Goal: Task Accomplishment & Management: Use online tool/utility

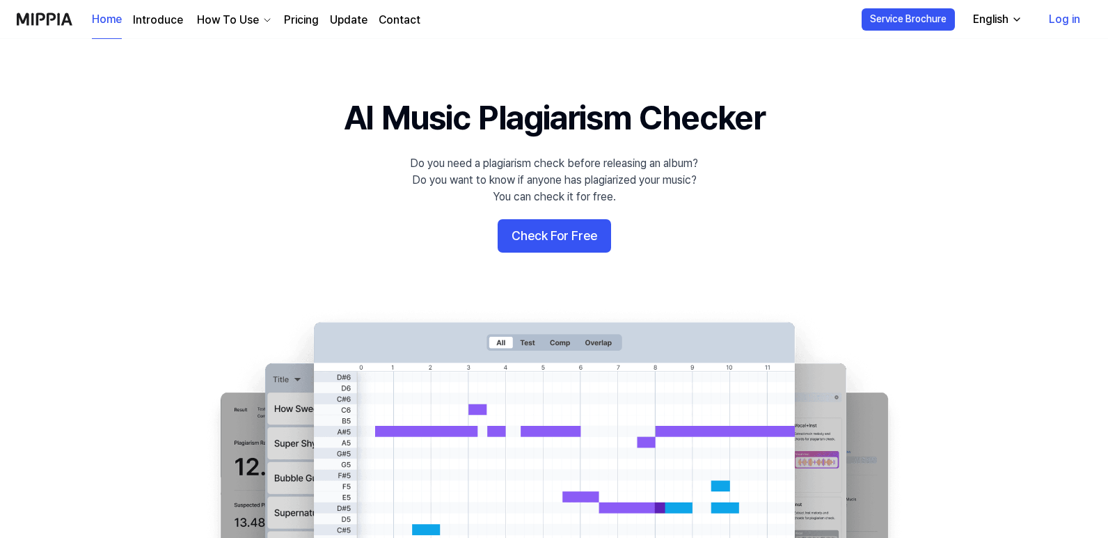
click at [1081, 22] on link "Log in" at bounding box center [1065, 19] width 54 height 39
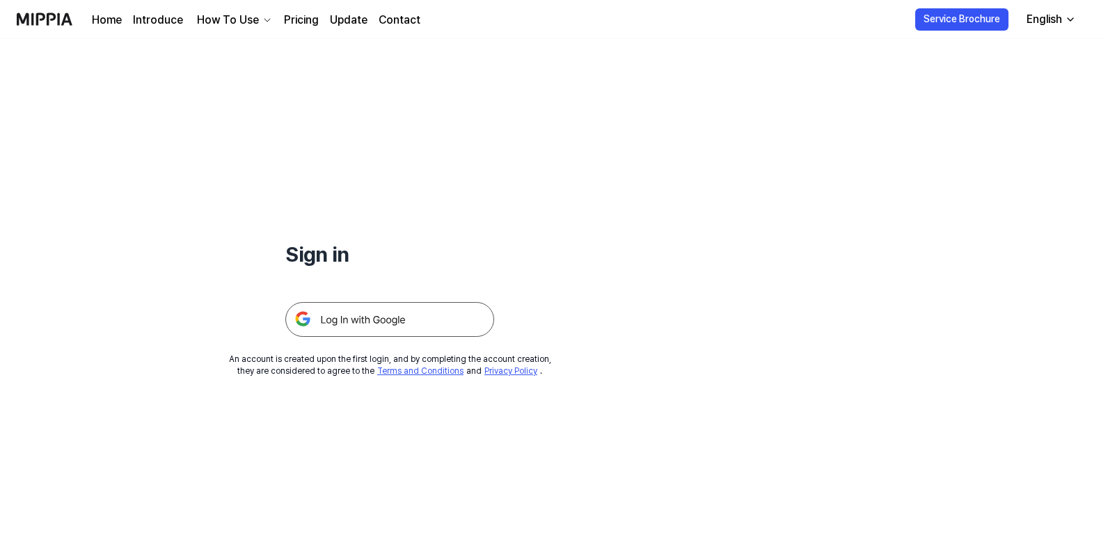
click at [459, 308] on img at bounding box center [389, 319] width 209 height 35
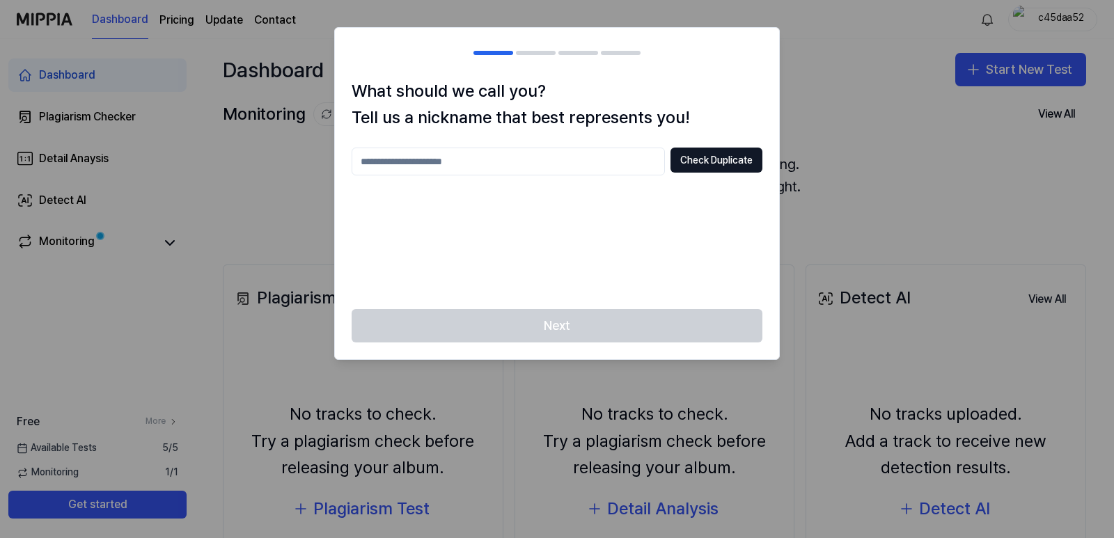
click at [528, 164] on input "text" at bounding box center [508, 162] width 313 height 28
type input "***"
click at [693, 164] on button "Check Duplicate" at bounding box center [716, 160] width 92 height 25
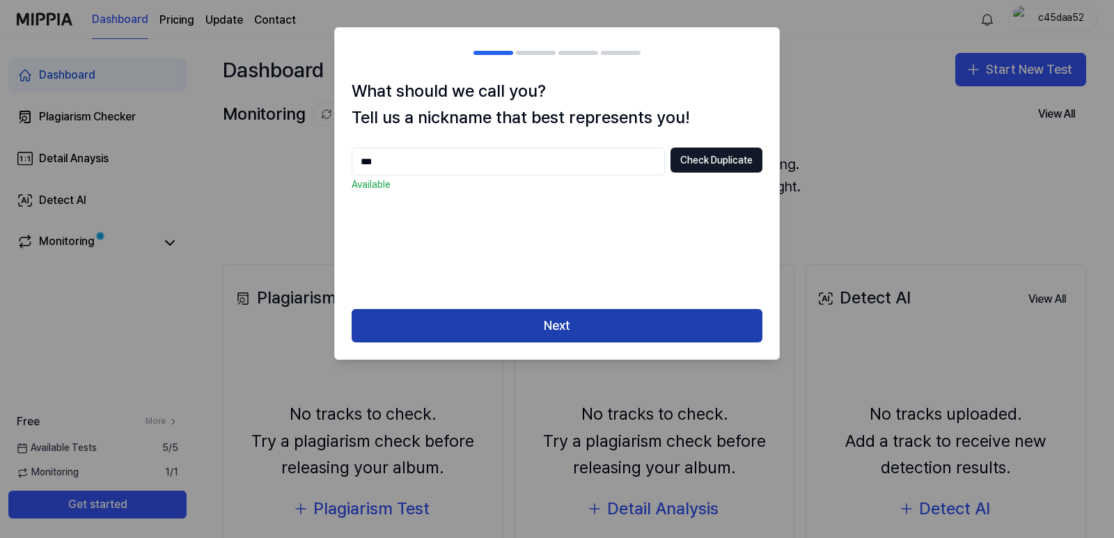
click at [613, 322] on button "Next" at bounding box center [557, 325] width 411 height 33
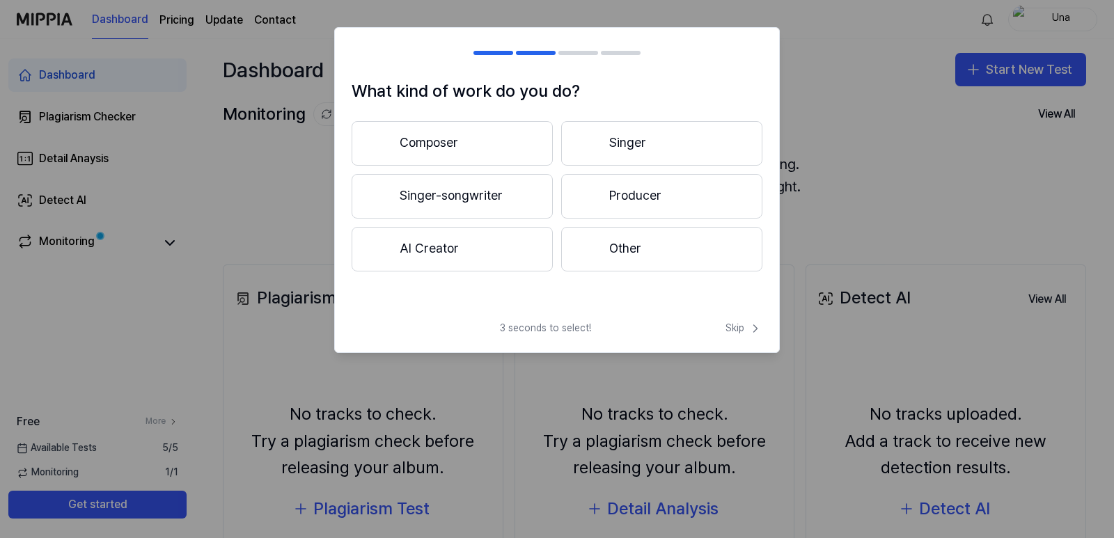
click at [613, 196] on button "Producer" at bounding box center [661, 196] width 201 height 45
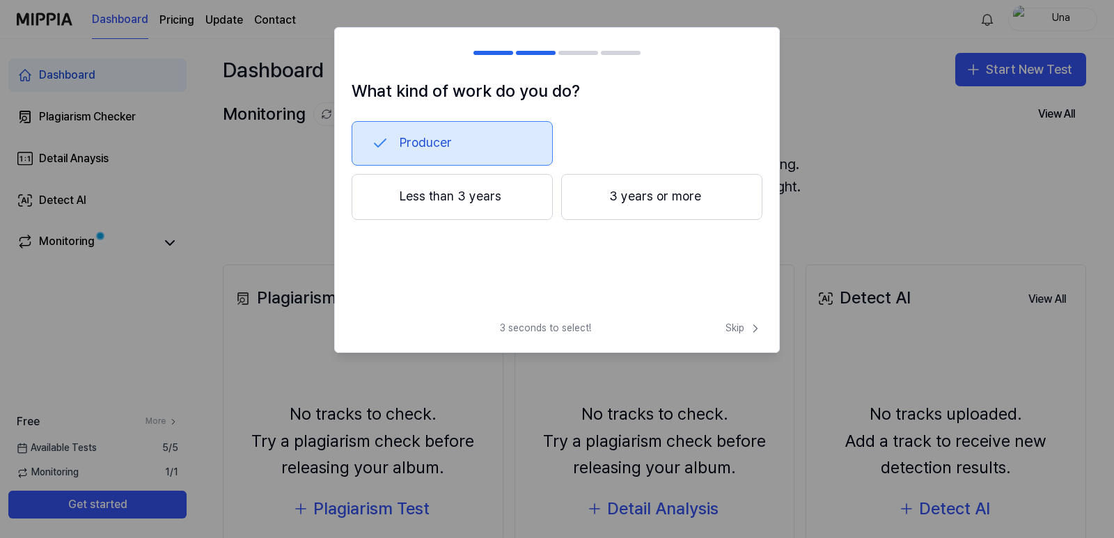
click at [696, 203] on button "3 years or more" at bounding box center [661, 197] width 201 height 46
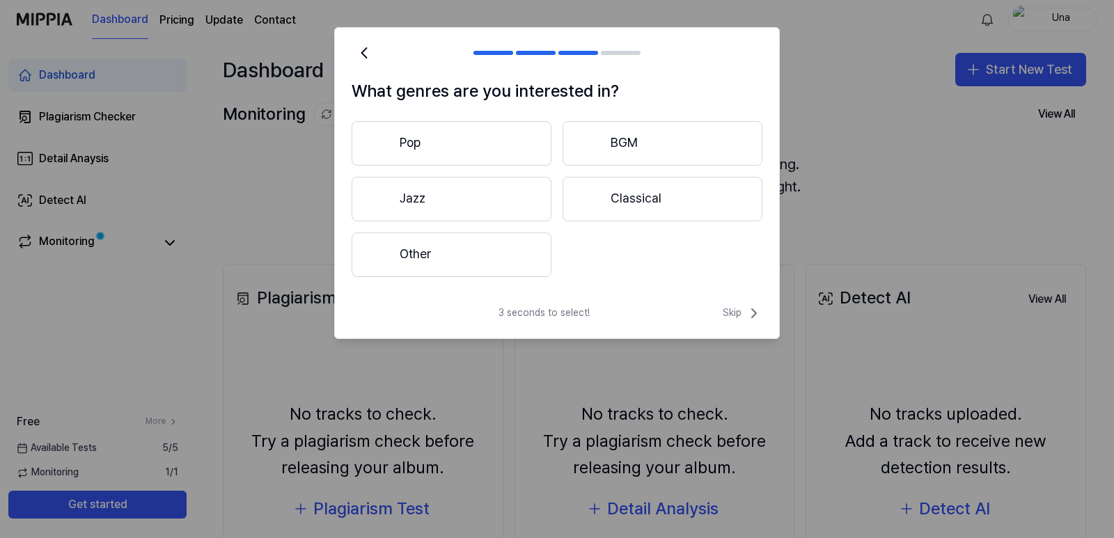
click at [429, 253] on button "Other" at bounding box center [452, 255] width 200 height 45
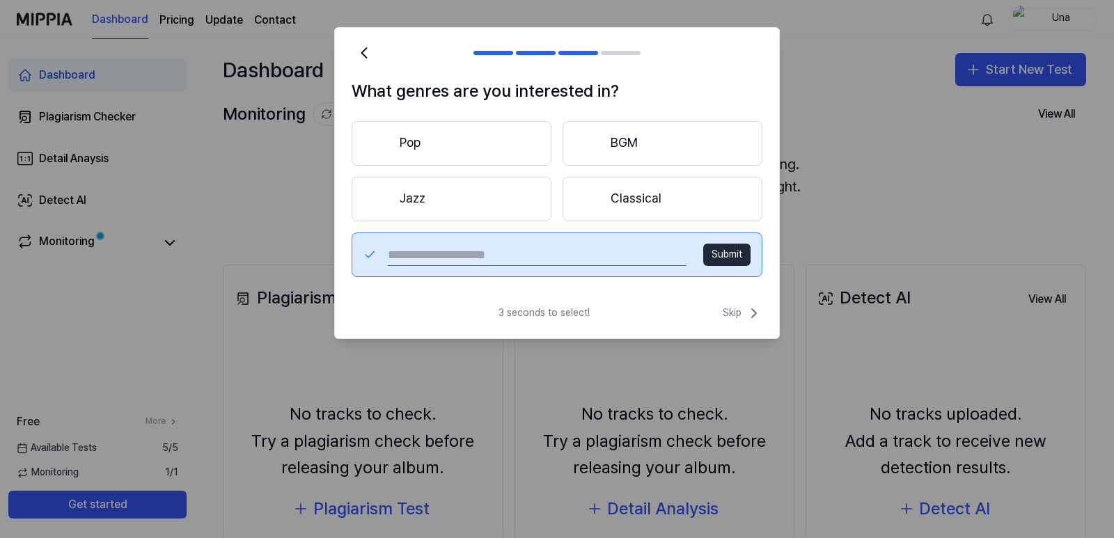
click at [546, 256] on input "text" at bounding box center [537, 255] width 299 height 22
type input "****"
click at [731, 266] on div "**** Submit" at bounding box center [557, 255] width 411 height 45
click at [732, 260] on button "Submit" at bounding box center [726, 255] width 47 height 22
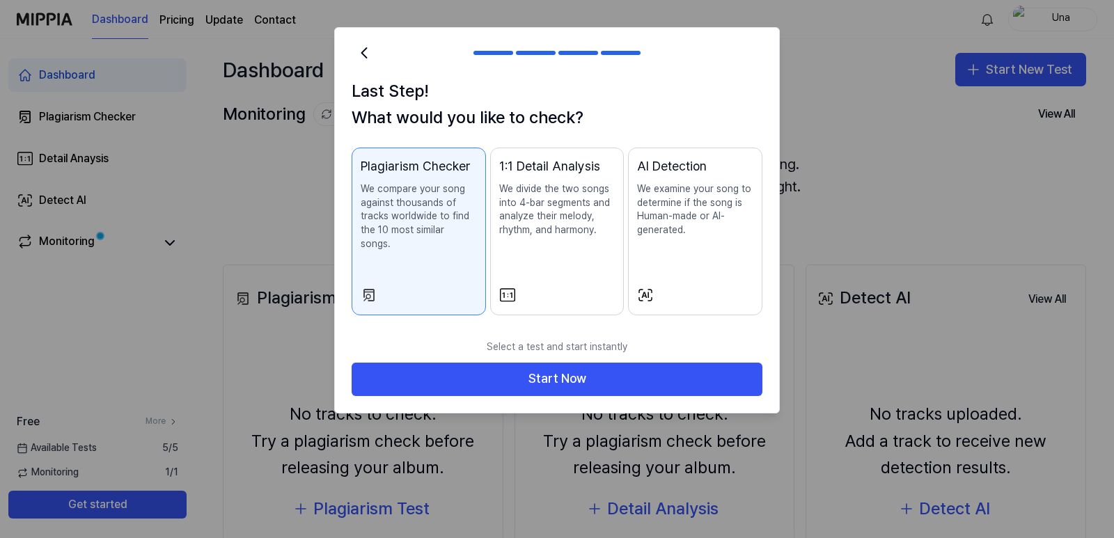
click at [660, 233] on p "We examine your song to determine if the song is Human-made or AI-generated." at bounding box center [695, 209] width 116 height 54
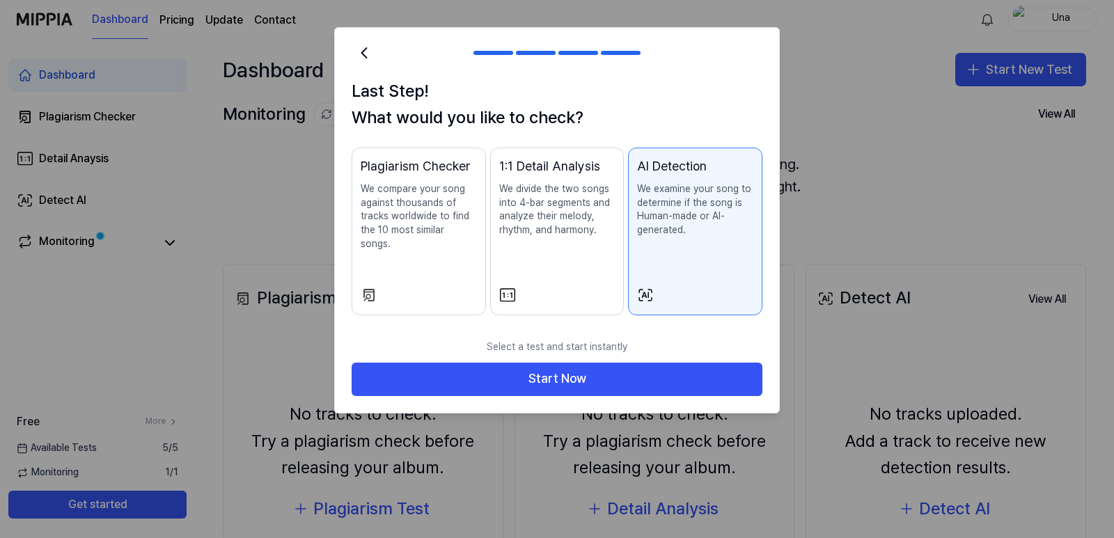
click at [448, 216] on p "We compare your song against thousands of tracks worldwide to find the 10 most …" at bounding box center [419, 216] width 116 height 68
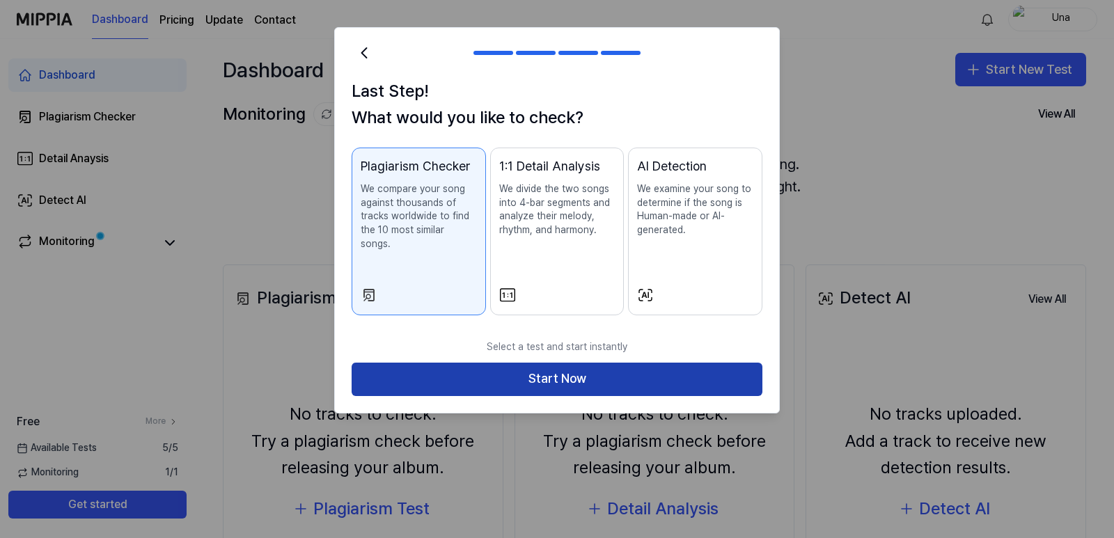
click at [544, 363] on button "Start Now" at bounding box center [557, 379] width 411 height 33
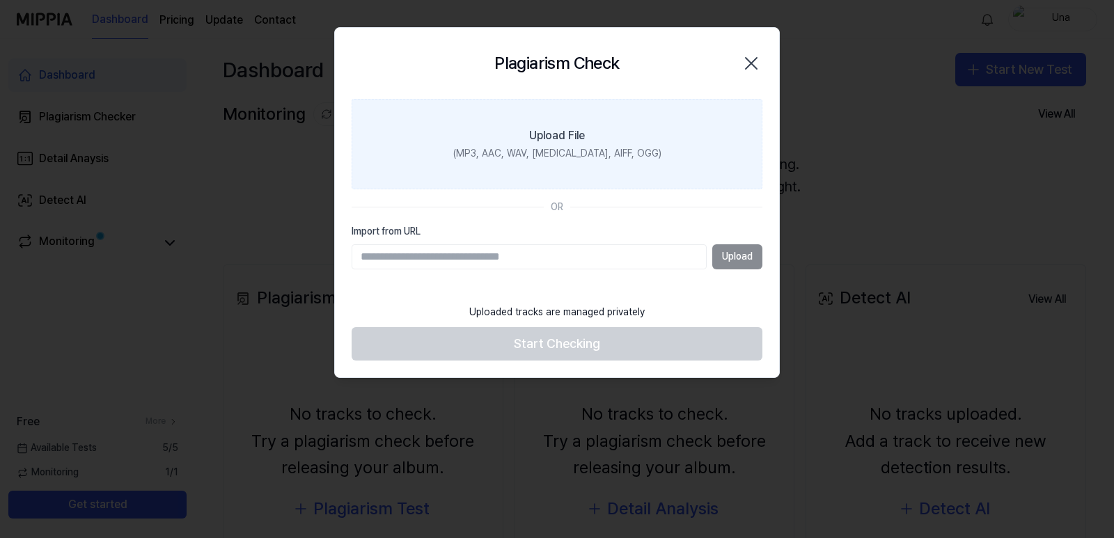
click at [579, 139] on div "Upload File" at bounding box center [557, 135] width 56 height 17
click at [0, 0] on input "Upload File (MP3, AAC, WAV, [MEDICAL_DATA], AIFF, OGG)" at bounding box center [0, 0] width 0 height 0
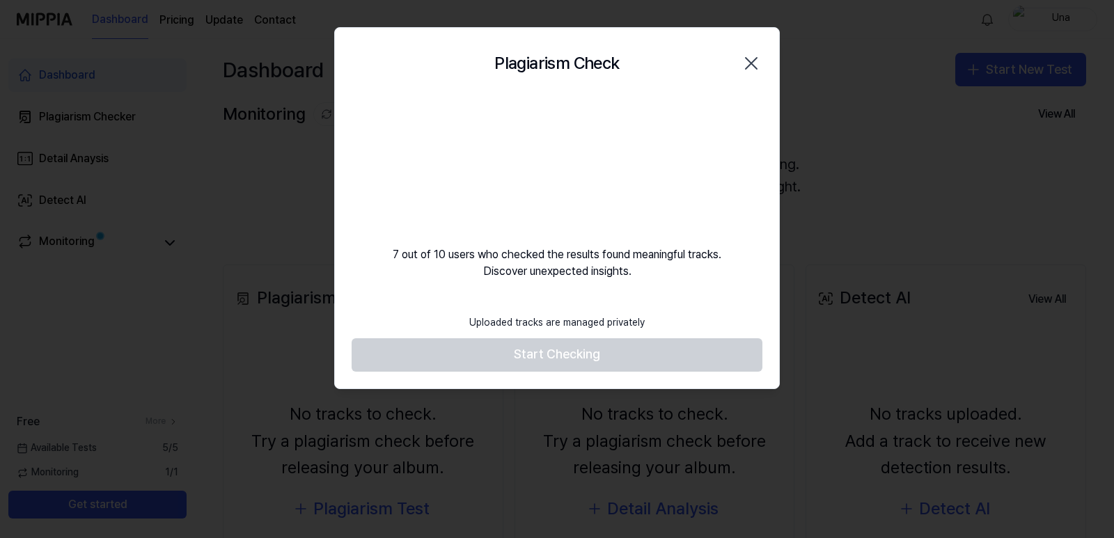
click at [575, 191] on video at bounding box center [557, 166] width 134 height 134
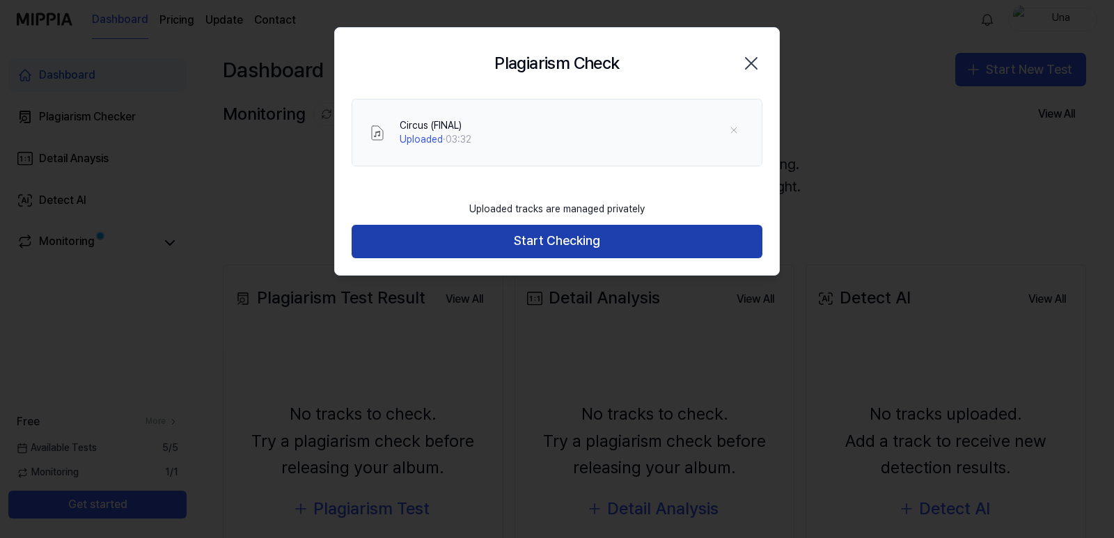
click at [498, 241] on button "Start Checking" at bounding box center [557, 241] width 411 height 33
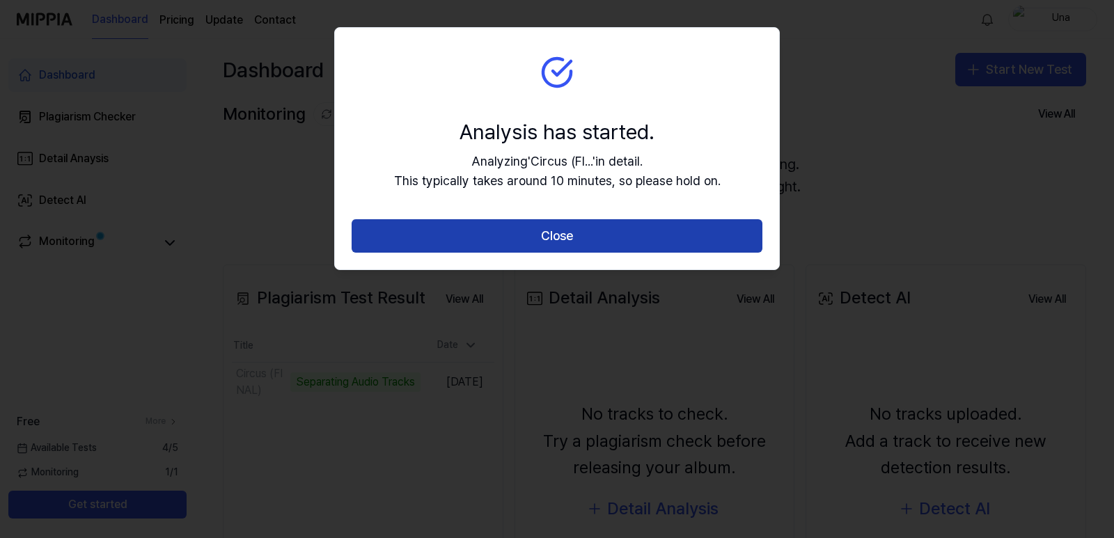
click at [505, 239] on button "Close" at bounding box center [557, 235] width 411 height 33
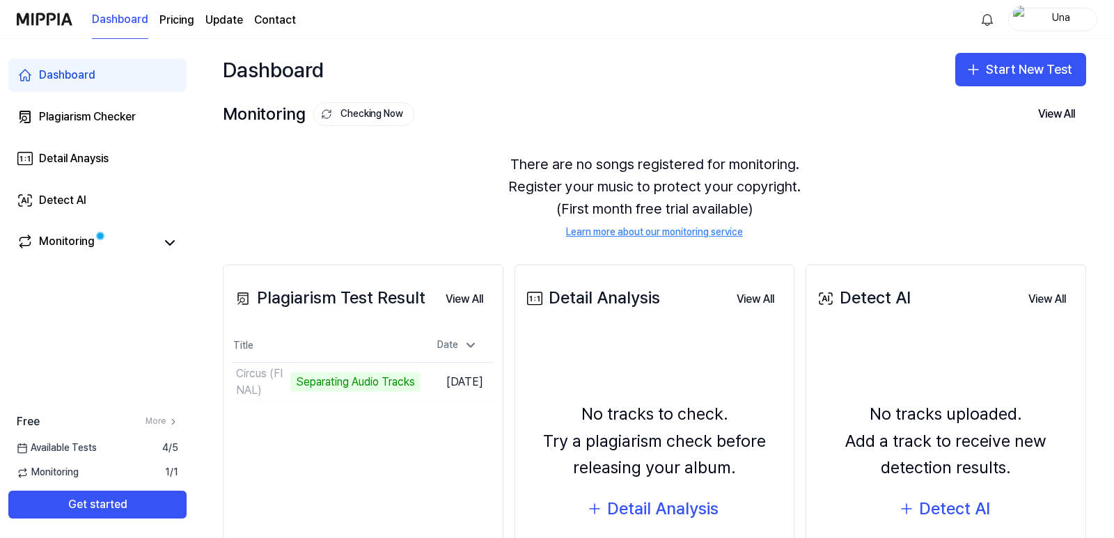
scroll to position [133, 0]
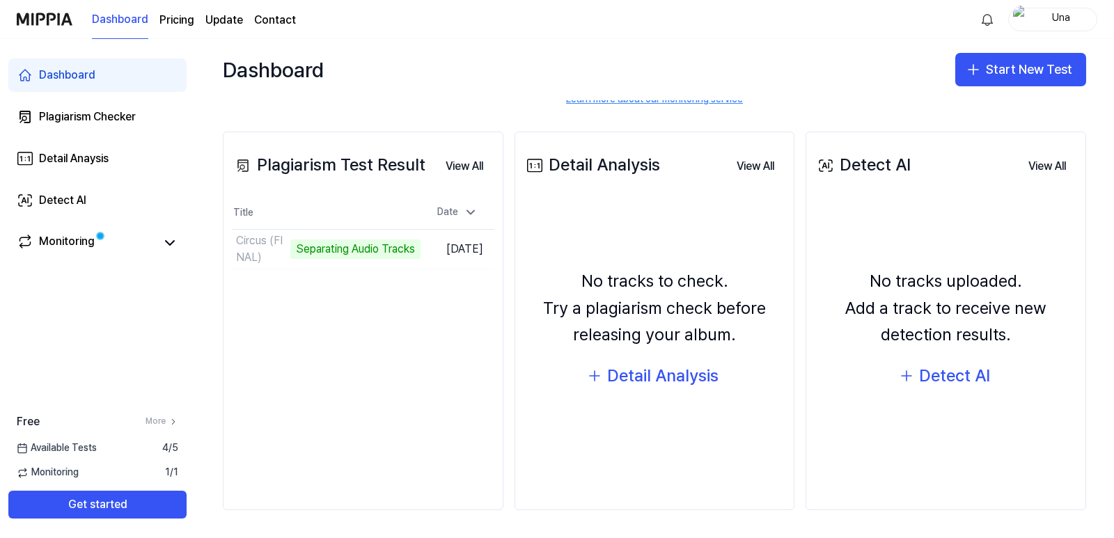
click at [965, 320] on div "No tracks uploaded. Add a track to receive new detection results." at bounding box center [946, 308] width 262 height 80
click at [959, 377] on div "Detect AI" at bounding box center [954, 376] width 71 height 26
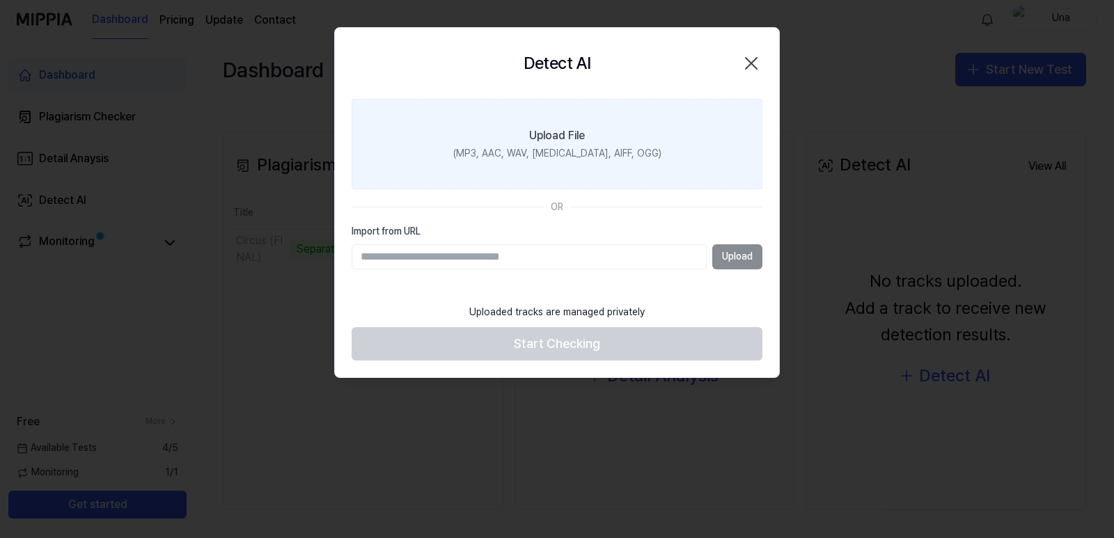
click at [584, 154] on div "(MP3, AAC, WAV, [MEDICAL_DATA], AIFF, OGG)" at bounding box center [557, 154] width 208 height 14
click at [0, 0] on input "Upload File (MP3, AAC, WAV, [MEDICAL_DATA], AIFF, OGG)" at bounding box center [0, 0] width 0 height 0
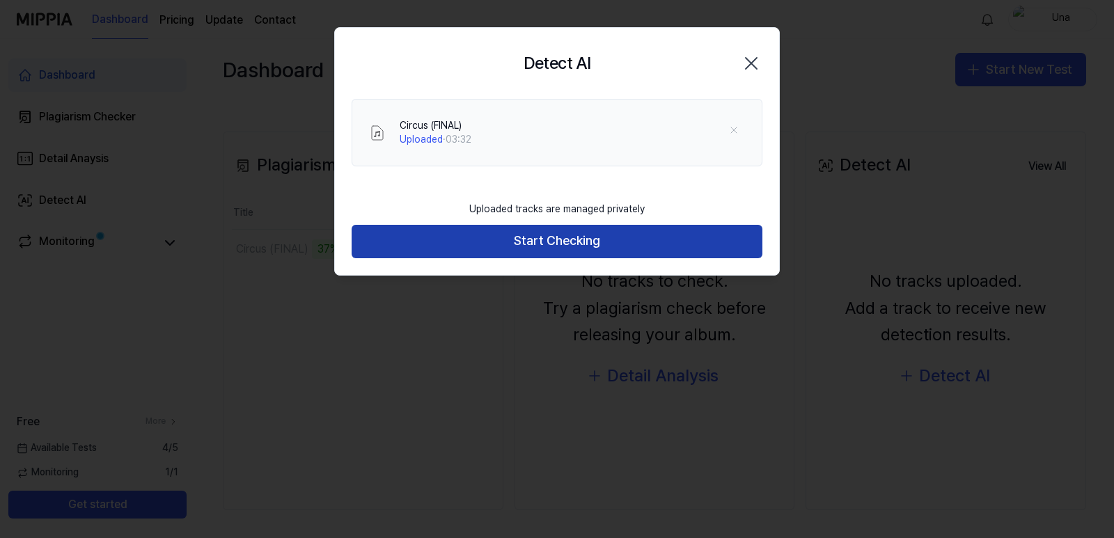
click at [613, 243] on button "Start Checking" at bounding box center [557, 241] width 411 height 33
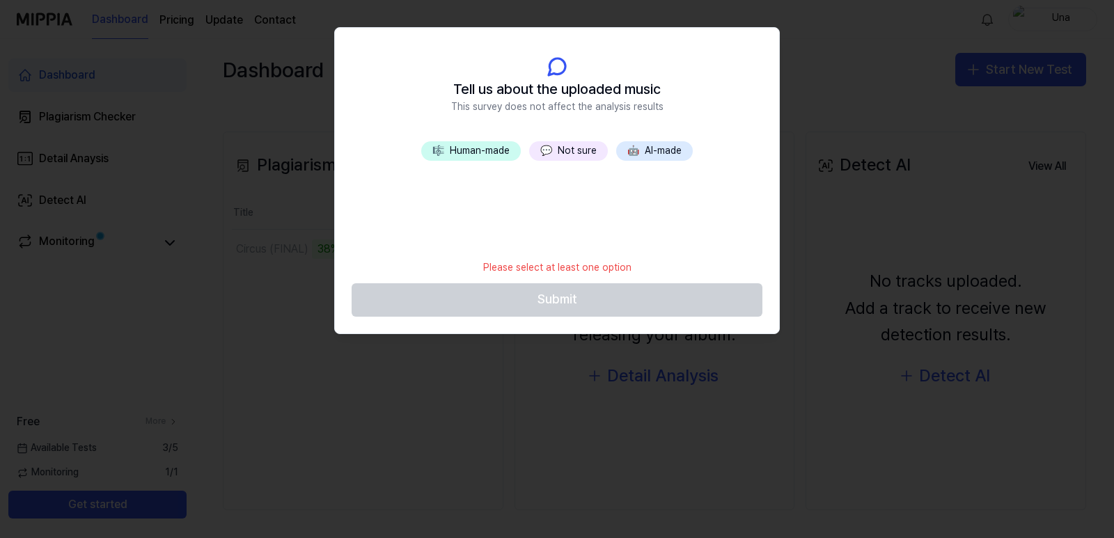
click at [566, 150] on button "💬 Not sure" at bounding box center [568, 150] width 79 height 19
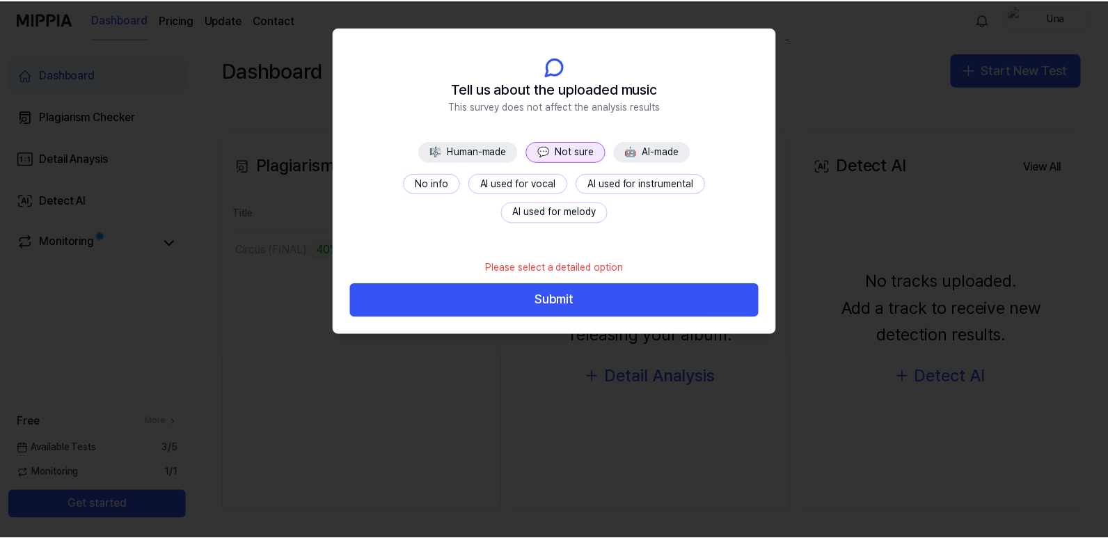
scroll to position [105, 0]
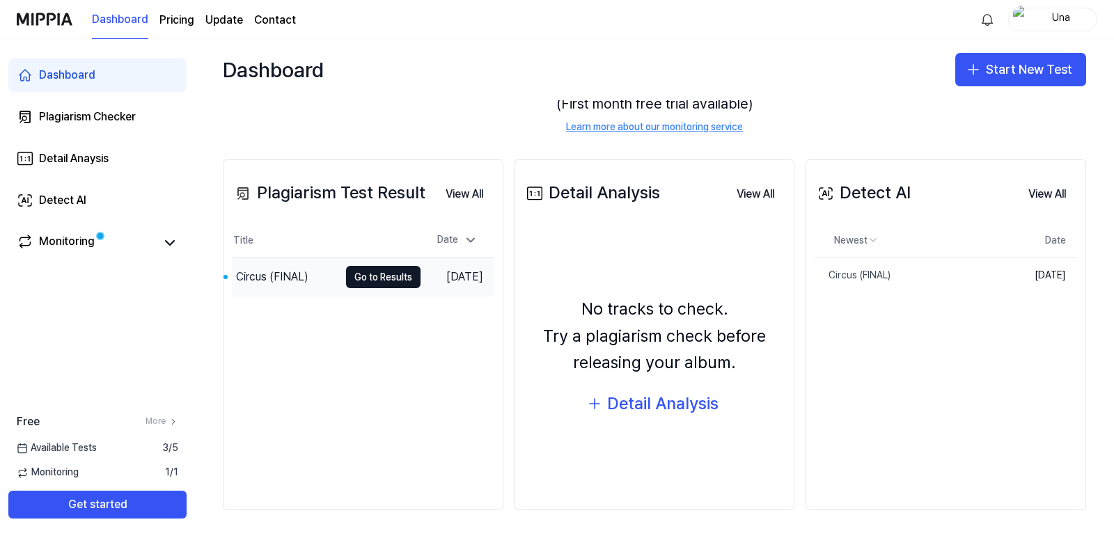
click at [301, 280] on div "Circus (FINAL)" at bounding box center [272, 277] width 72 height 17
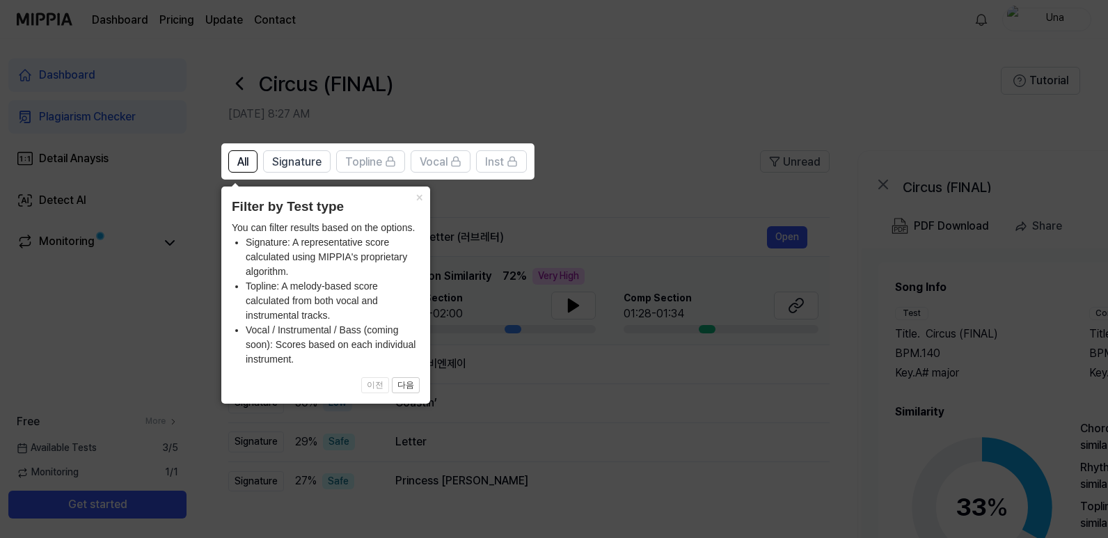
click at [629, 157] on icon at bounding box center [557, 269] width 1114 height 538
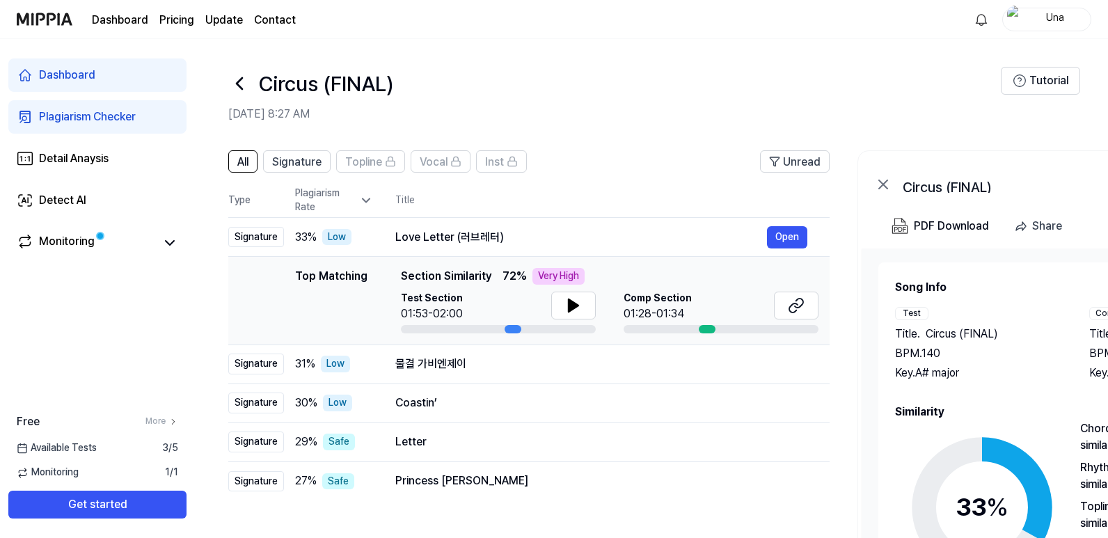
scroll to position [139, 0]
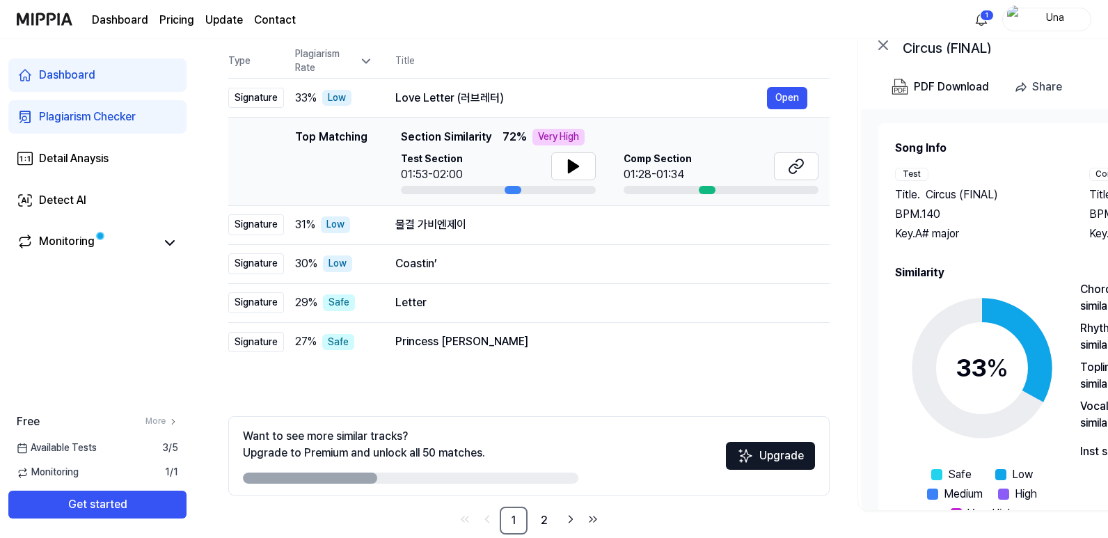
drag, startPoint x: 323, startPoint y: 480, endPoint x: 419, endPoint y: 475, distance: 96.2
click at [419, 475] on div at bounding box center [411, 478] width 336 height 11
drag, startPoint x: 347, startPoint y: 480, endPoint x: 438, endPoint y: 480, distance: 90.5
click at [438, 480] on div at bounding box center [411, 478] width 336 height 11
click at [462, 487] on div "Want to see more similar tracks? Upgrade to Premium and unlock all 50 matches. …" at bounding box center [529, 455] width 602 height 79
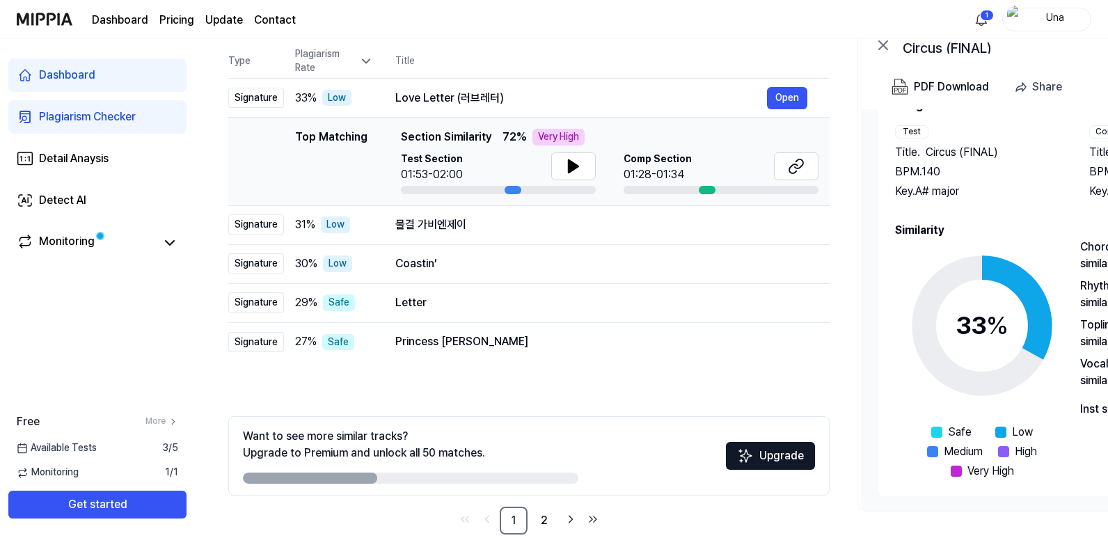
scroll to position [164, 0]
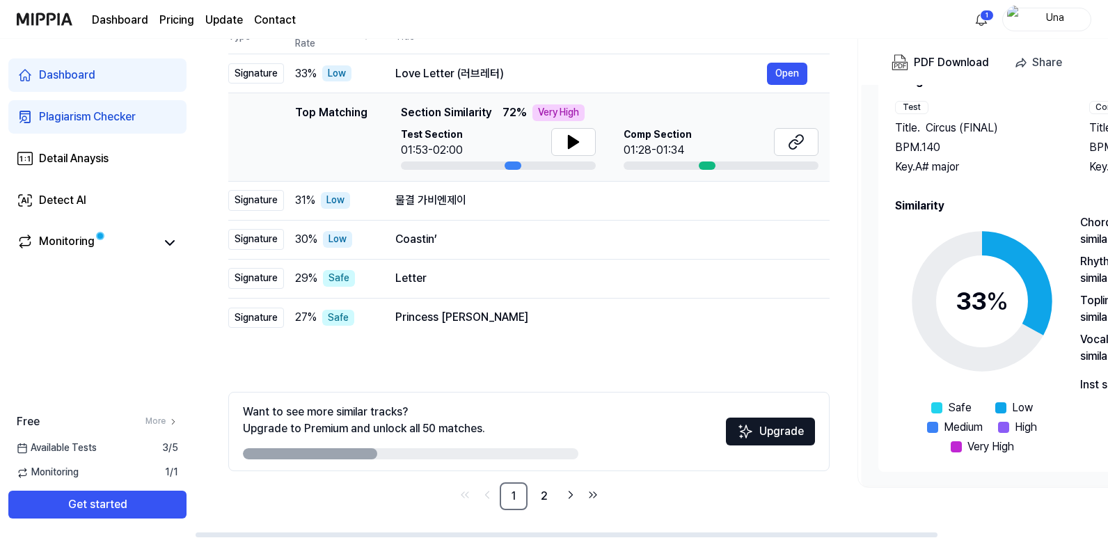
drag, startPoint x: 366, startPoint y: 456, endPoint x: 441, endPoint y: 450, distance: 75.5
click at [441, 450] on div at bounding box center [411, 453] width 336 height 11
click at [546, 498] on link "2" at bounding box center [545, 497] width 28 height 28
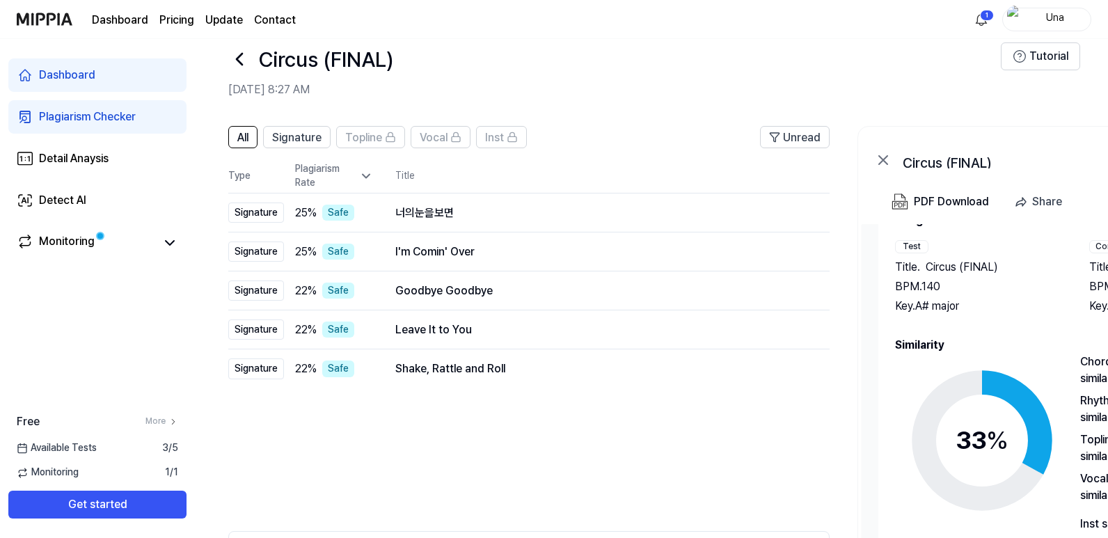
scroll to position [0, 0]
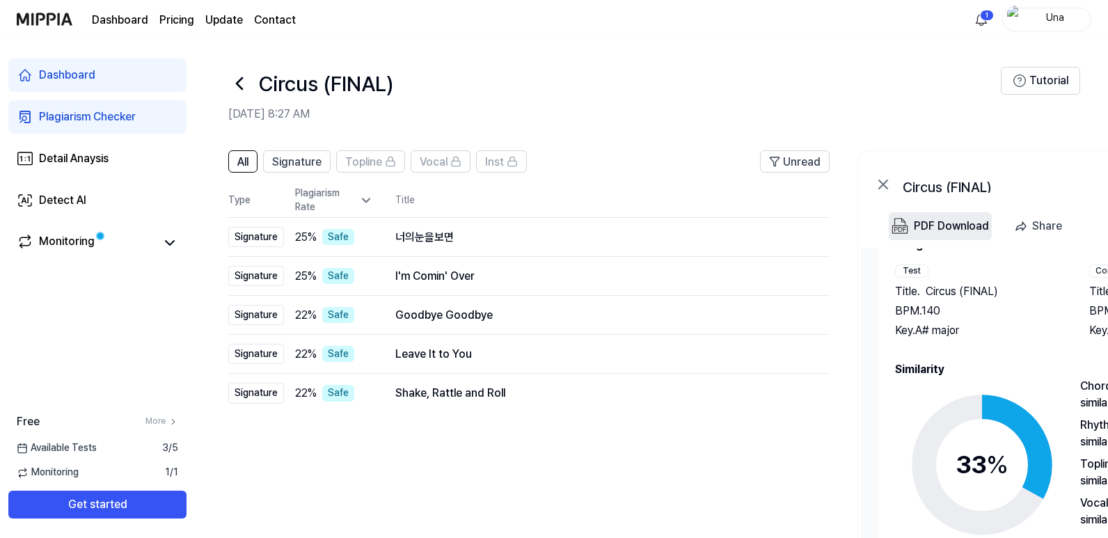
click at [947, 226] on div "PDF Download" at bounding box center [951, 226] width 75 height 18
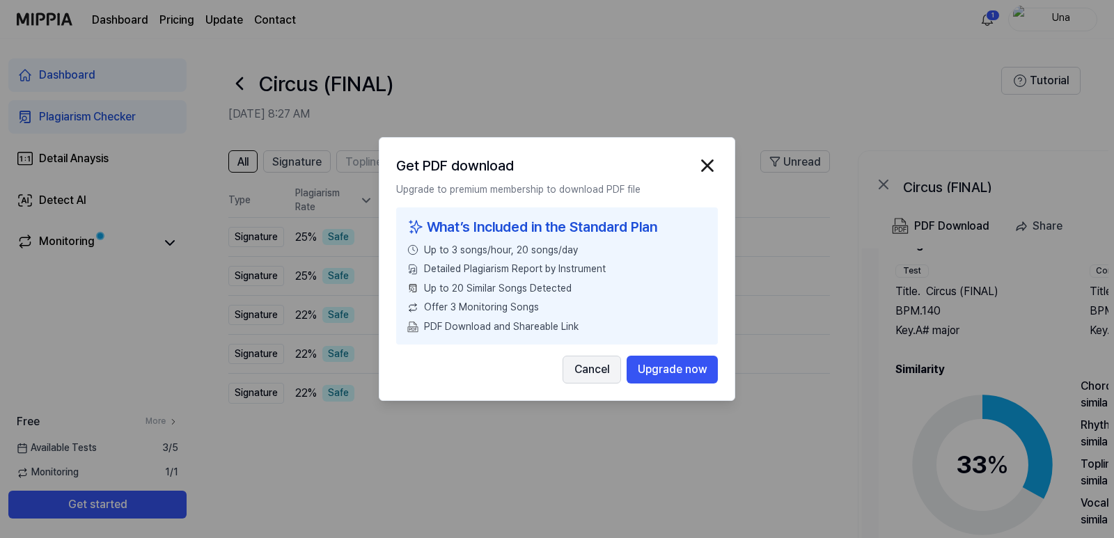
click at [593, 374] on button "Cancel" at bounding box center [592, 370] width 58 height 28
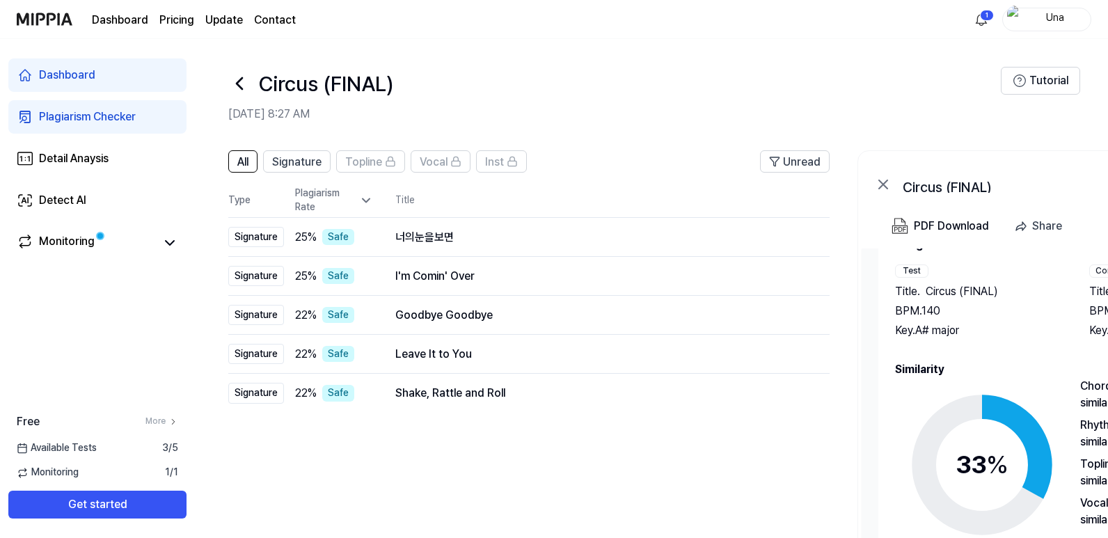
scroll to position [139, 0]
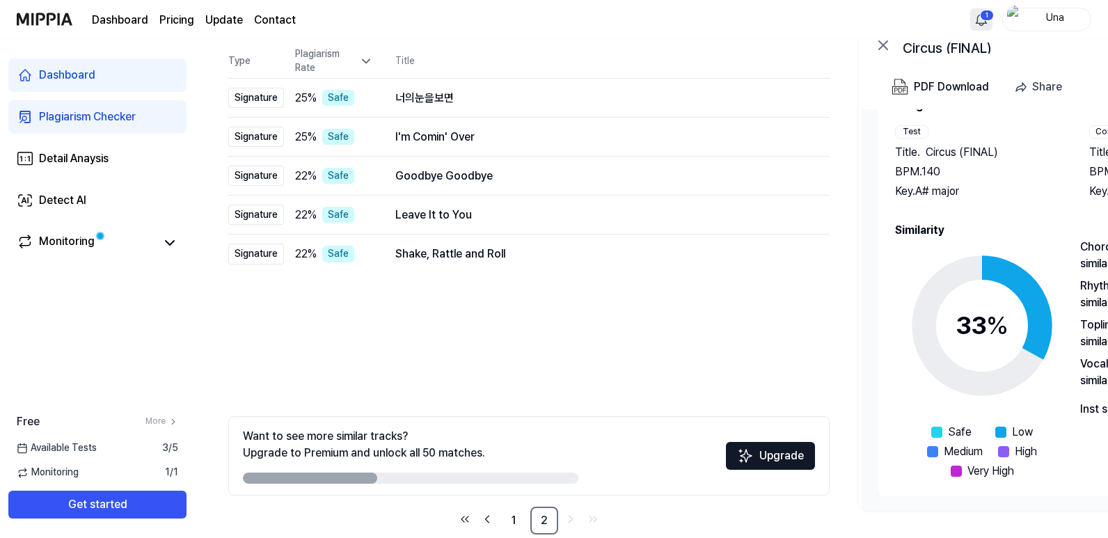
click at [975, 17] on html "Dashboard Pricing Update Contact 1 Una Dashboard Plagiarism Checker Detail Anay…" at bounding box center [554, 130] width 1108 height 538
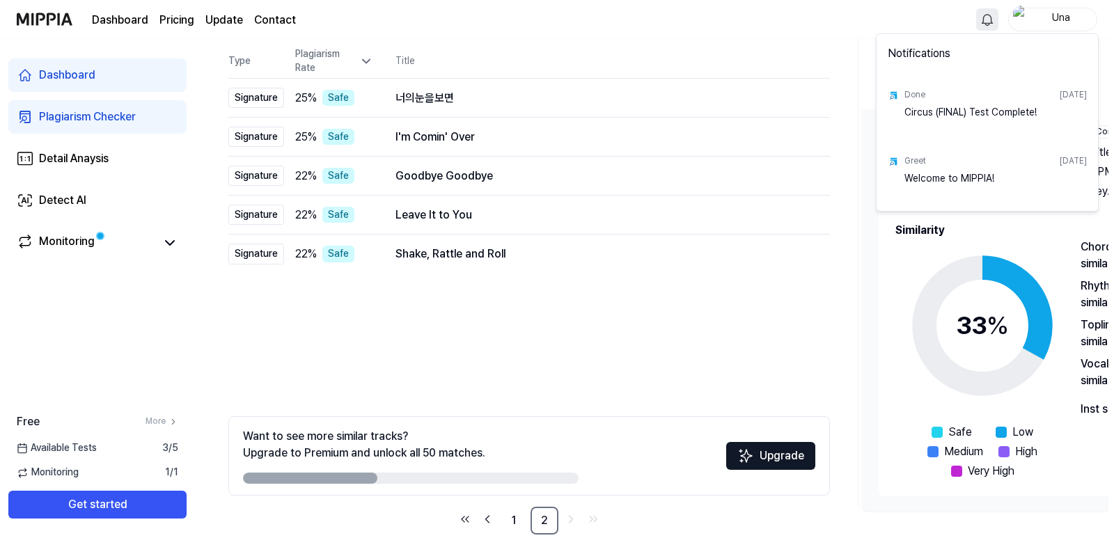
click at [985, 115] on div "Circus (FINAL) Test Complete!" at bounding box center [995, 120] width 182 height 28
click at [1096, 161] on div "Notifications Done [DATE] Circus (FINAL) Test Complete! Greet [DATE] Welcome to…" at bounding box center [987, 122] width 223 height 178
click at [1100, 179] on html "Dashboard Pricing Update Contact Una Dashboard Plagiarism Checker Detail Anaysi…" at bounding box center [557, 130] width 1114 height 538
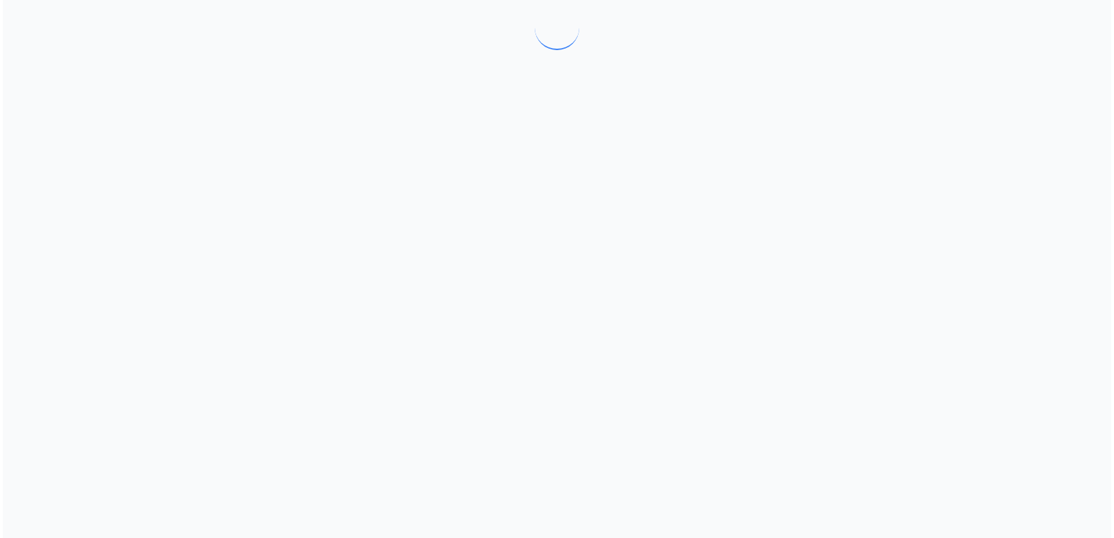
scroll to position [0, 0]
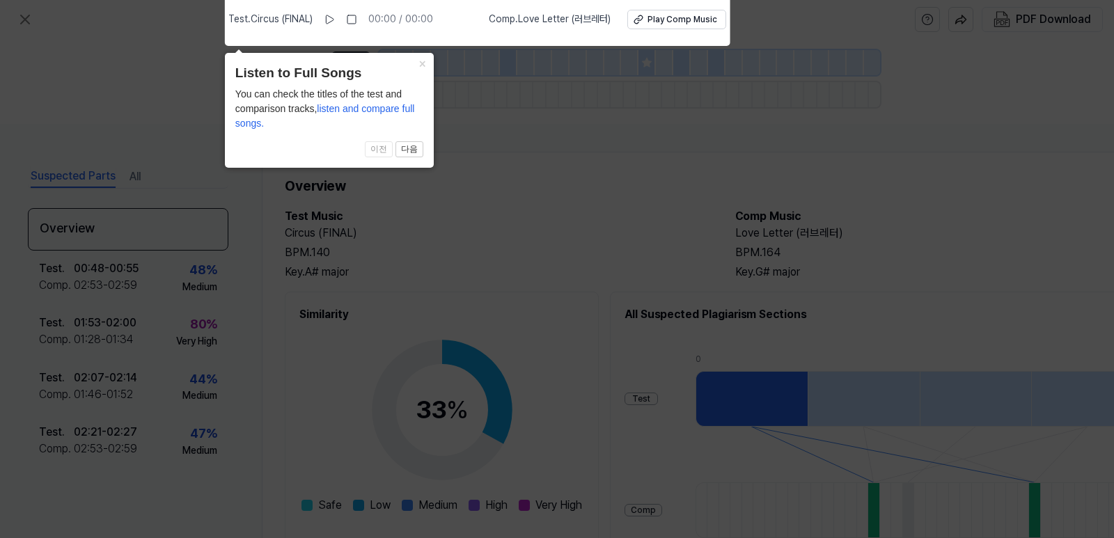
click at [782, 169] on icon at bounding box center [557, 265] width 1114 height 545
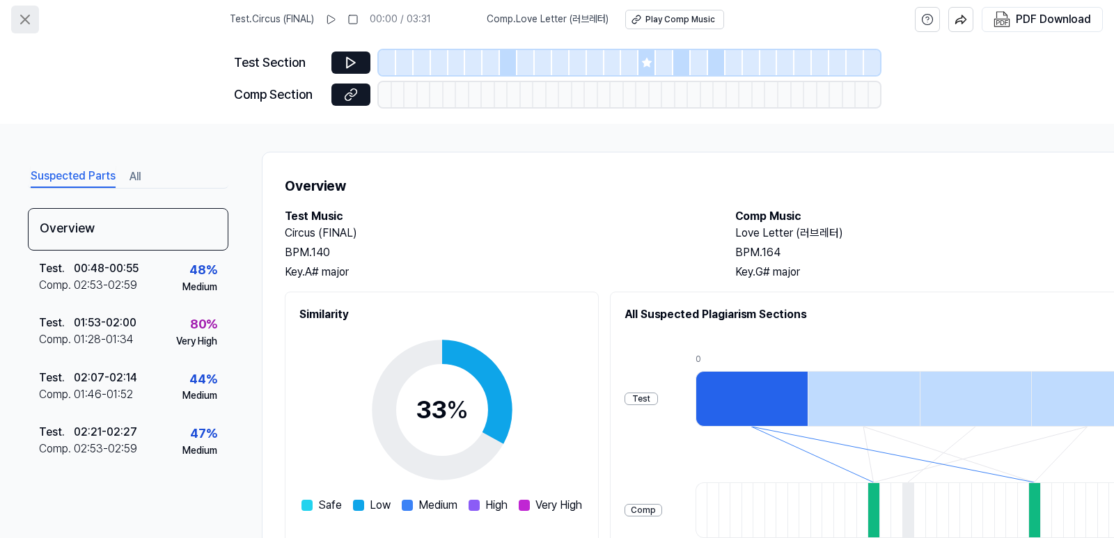
click at [32, 24] on icon at bounding box center [25, 19] width 17 height 17
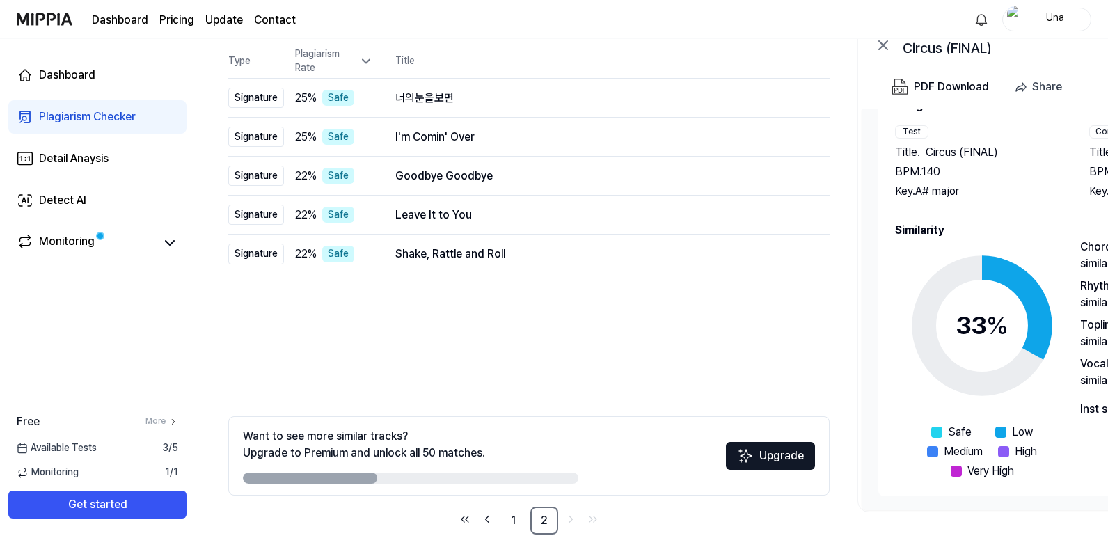
scroll to position [164, 0]
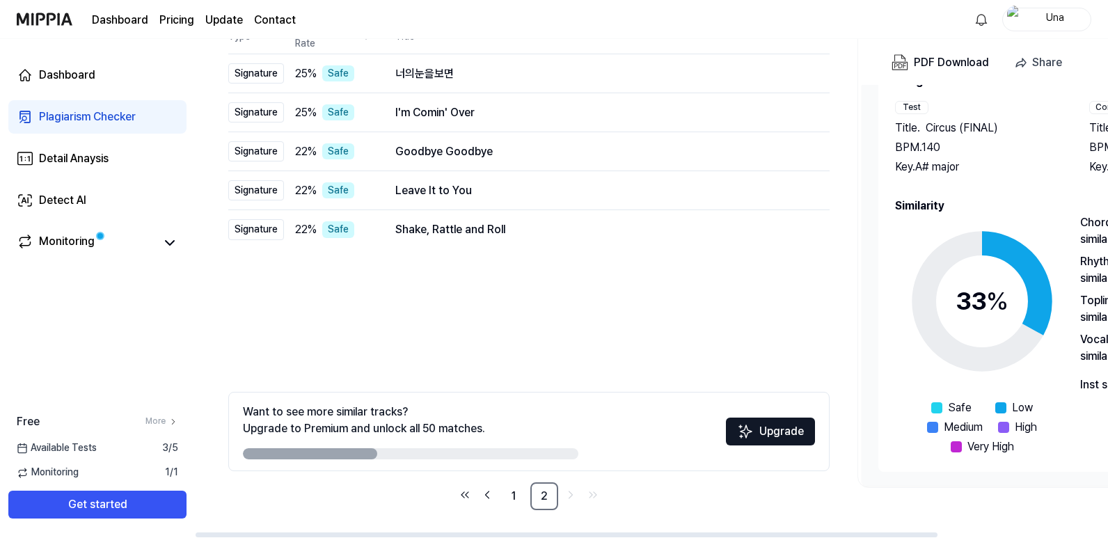
drag, startPoint x: 376, startPoint y: 453, endPoint x: 452, endPoint y: 450, distance: 75.9
click at [450, 450] on div at bounding box center [411, 453] width 336 height 11
click at [453, 459] on div at bounding box center [411, 453] width 336 height 11
click at [58, 204] on div "Detect AI" at bounding box center [62, 200] width 47 height 17
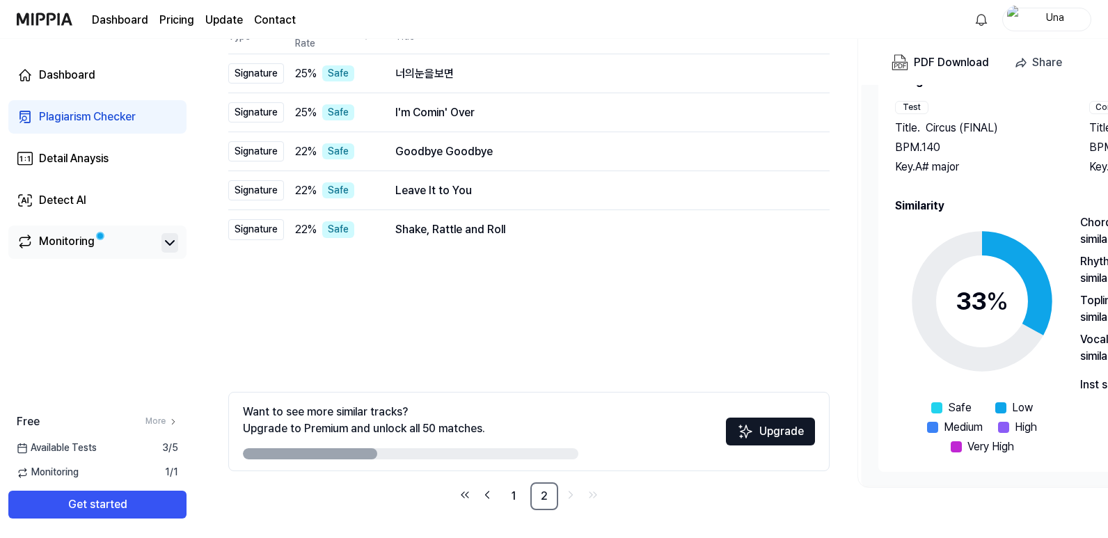
click at [165, 242] on icon at bounding box center [170, 243] width 17 height 17
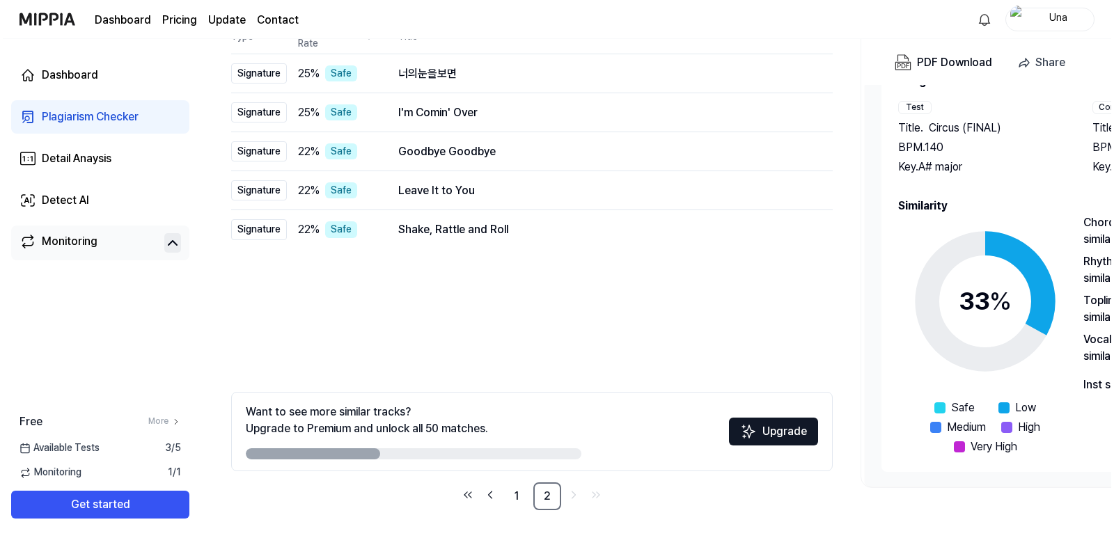
scroll to position [0, 0]
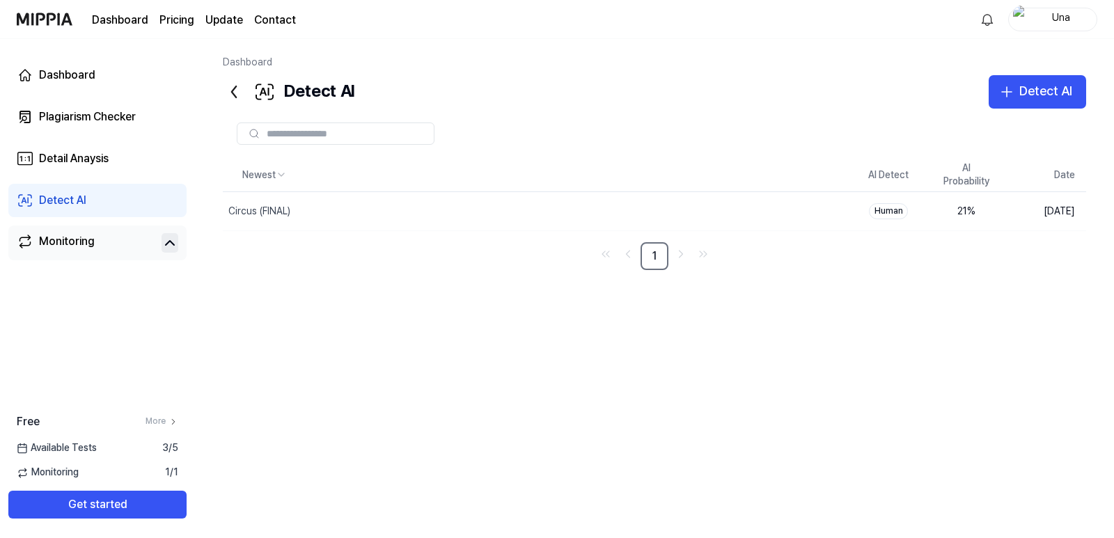
click at [86, 202] on div "Detect AI" at bounding box center [62, 200] width 47 height 17
click at [58, 203] on div "Detect AI" at bounding box center [62, 200] width 47 height 17
click at [78, 81] on div "Dashboard" at bounding box center [67, 75] width 56 height 17
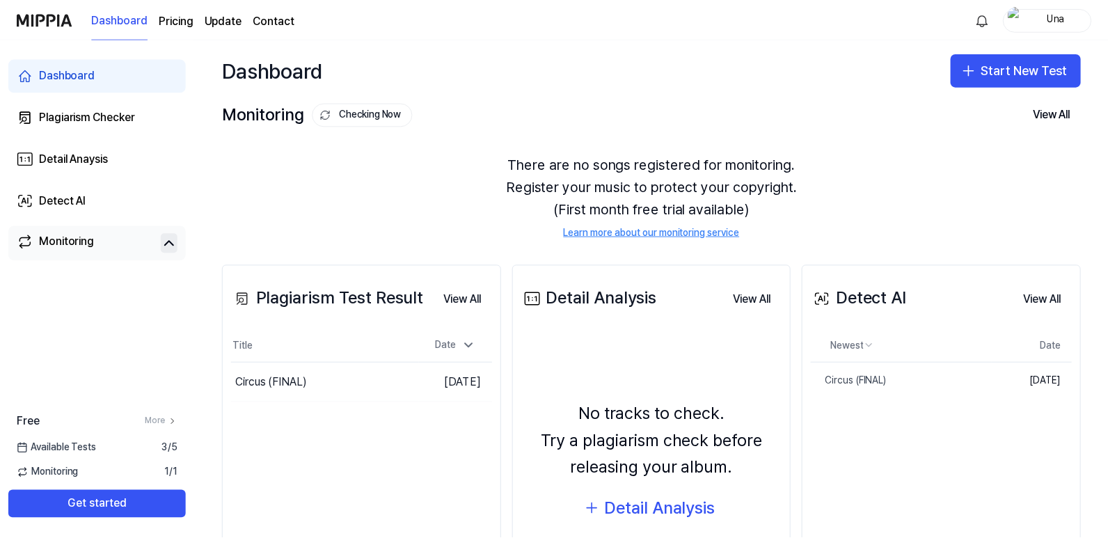
scroll to position [70, 0]
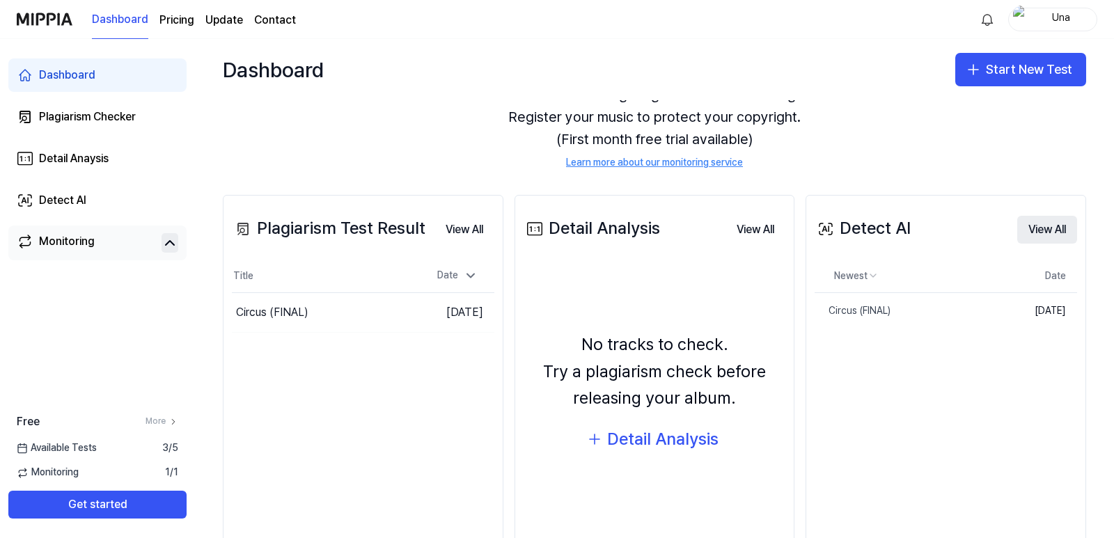
click at [1051, 234] on button "View All" at bounding box center [1047, 230] width 60 height 28
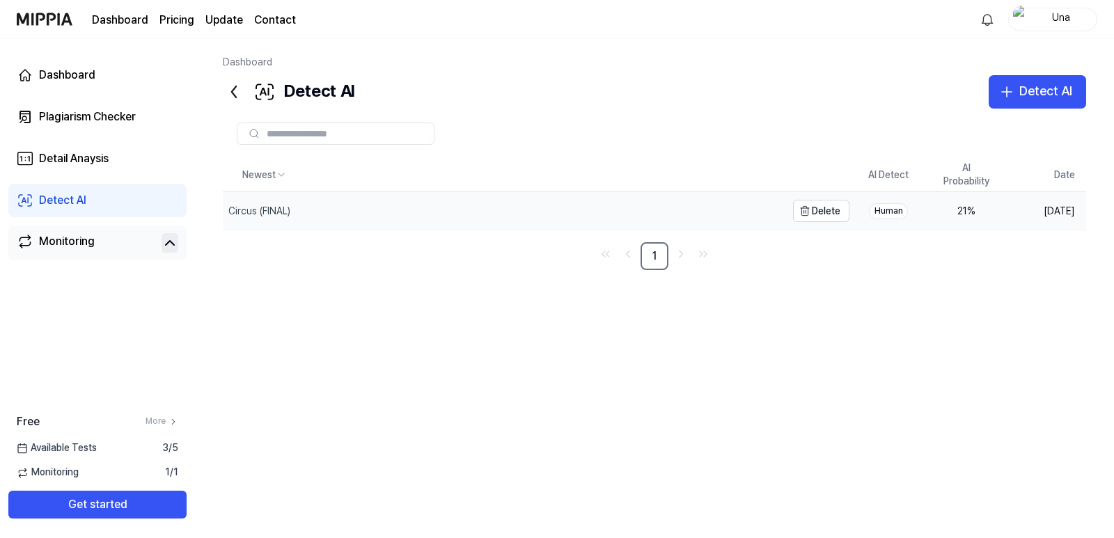
click at [262, 214] on div "Circus (FINAL)" at bounding box center [259, 212] width 62 height 14
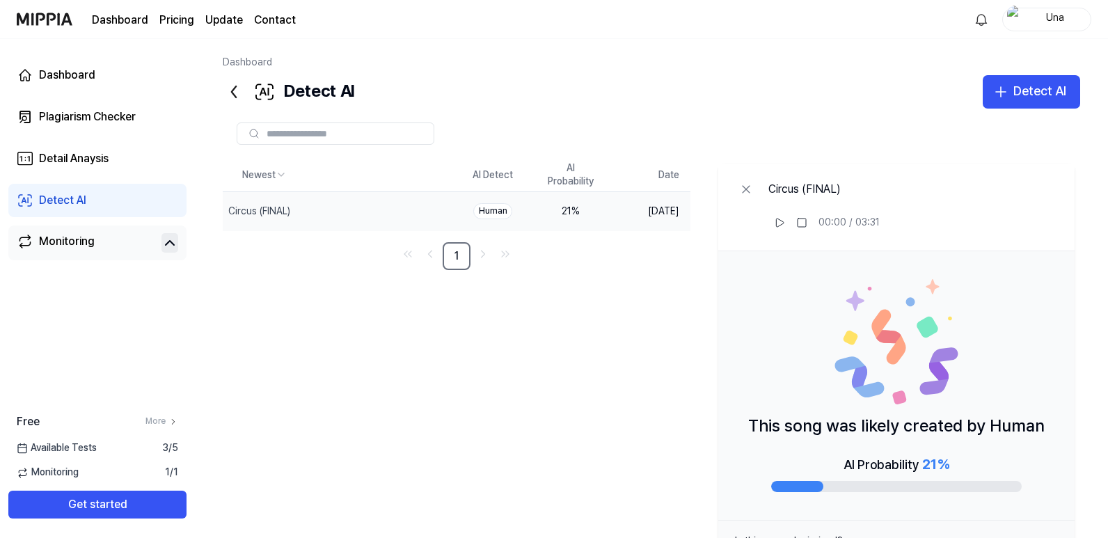
scroll to position [53, 0]
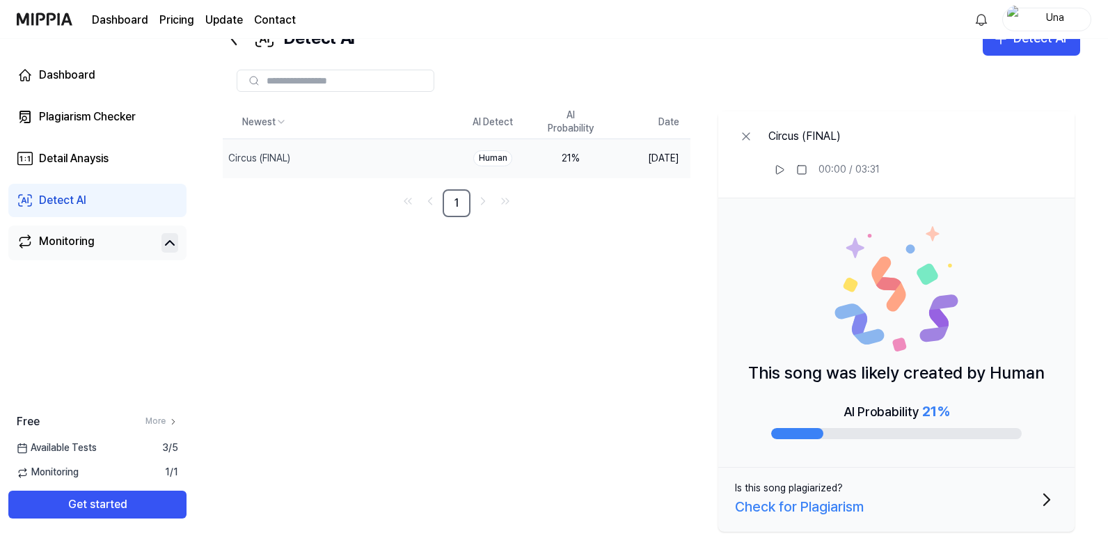
click at [128, 246] on link "Monitoring" at bounding box center [86, 242] width 139 height 19
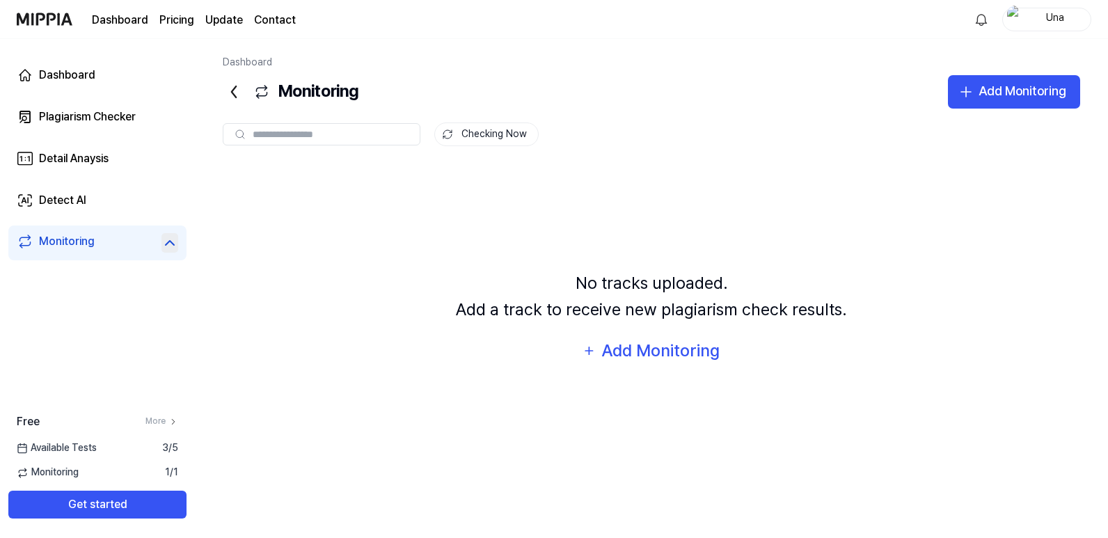
scroll to position [0, 0]
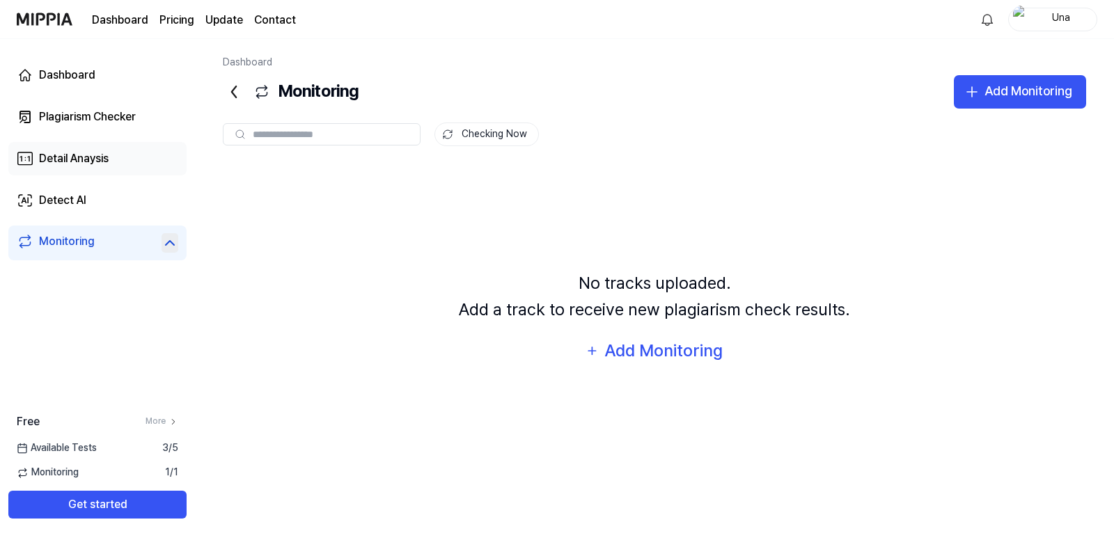
click at [107, 166] on div "Detail Anaysis" at bounding box center [74, 158] width 70 height 17
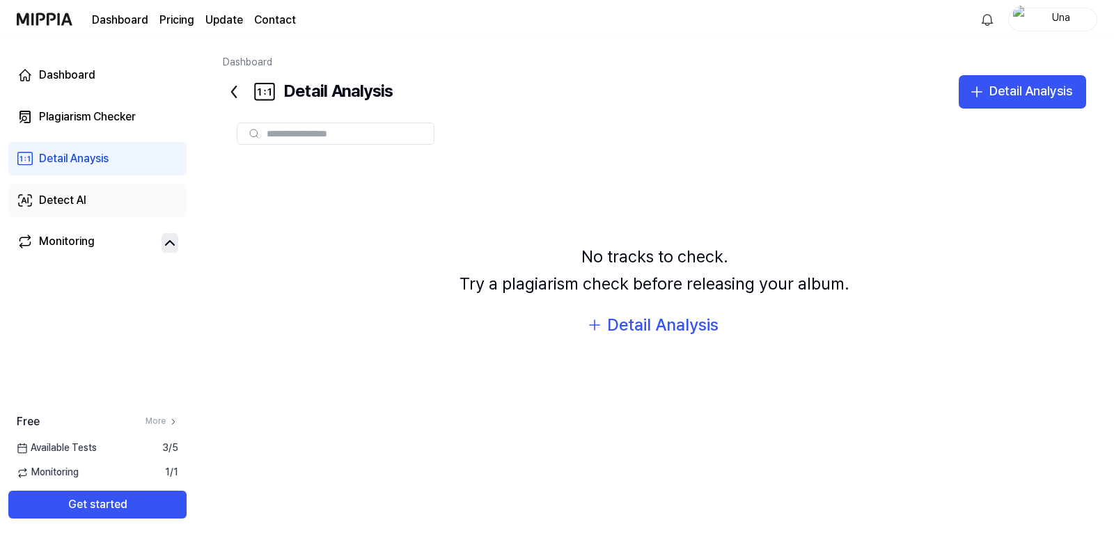
click at [82, 197] on div "Detect AI" at bounding box center [62, 200] width 47 height 17
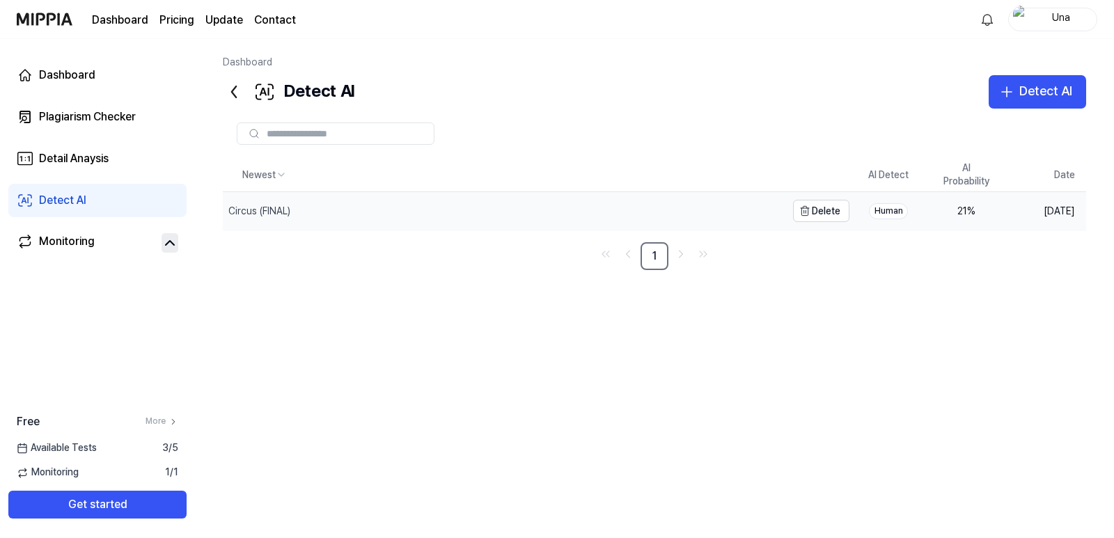
click at [266, 206] on div "Circus (FINAL)" at bounding box center [259, 212] width 62 height 14
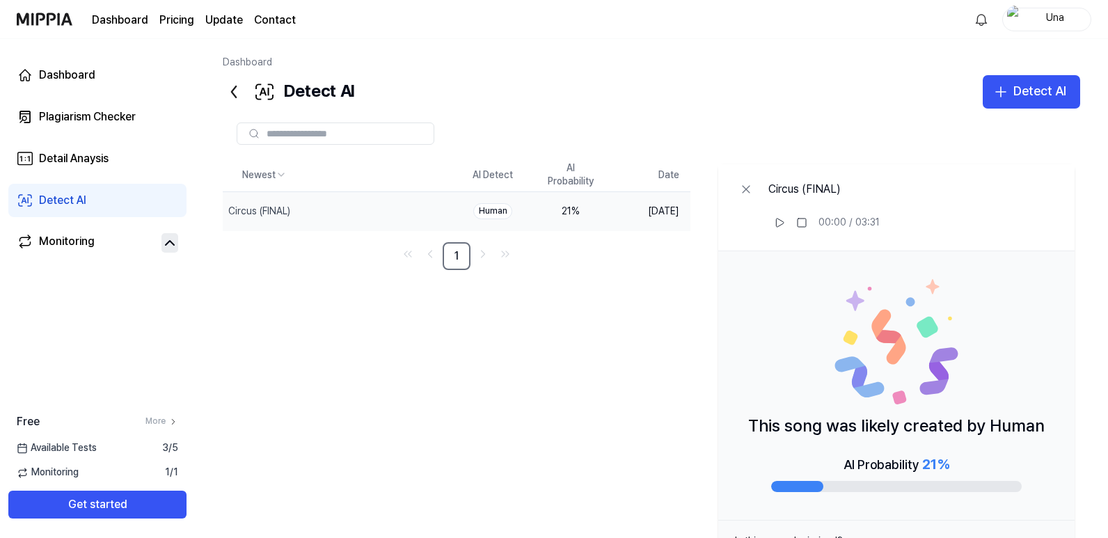
click at [499, 218] on div "Human" at bounding box center [492, 211] width 39 height 16
click at [567, 211] on div "21 %" at bounding box center [571, 212] width 56 height 14
click at [667, 219] on td "[DATE]" at bounding box center [650, 211] width 81 height 39
click at [808, 187] on div "Circus (FINAL)" at bounding box center [824, 189] width 111 height 17
click at [292, 213] on div "Circus (FINAL)" at bounding box center [258, 212] width 70 height 14
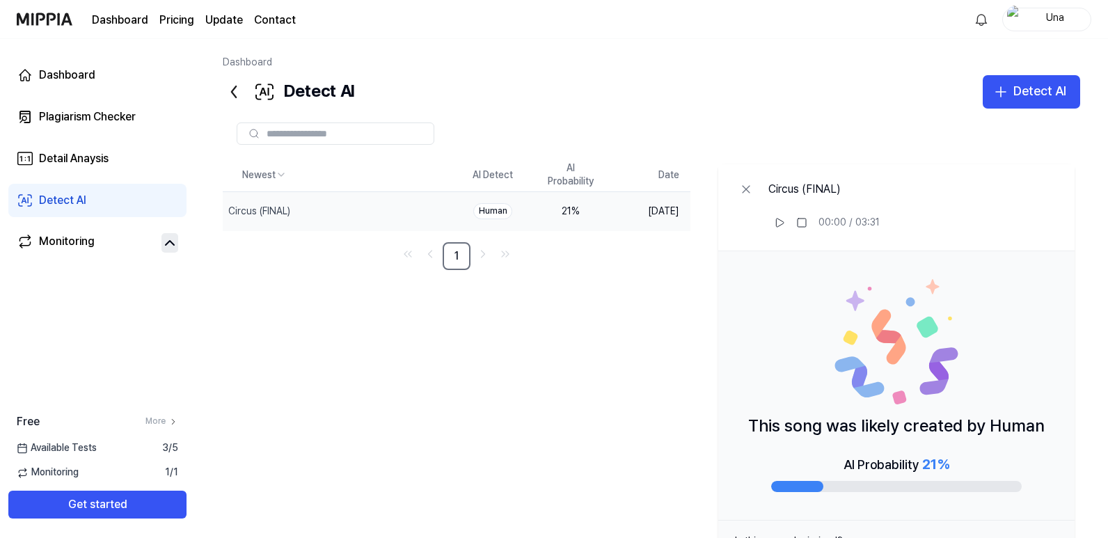
click at [510, 362] on div "Newest AI Detect AI Probability Date Circus (FINAL) Delete Human 21 % [DATE] 1 …" at bounding box center [652, 375] width 858 height 432
drag, startPoint x: 470, startPoint y: 173, endPoint x: 519, endPoint y: 217, distance: 65.6
click at [519, 217] on table "Newest AI Detect AI Probability Date Circus (FINAL) Delete Human 21 % [DATE]" at bounding box center [457, 195] width 468 height 72
click at [292, 212] on div "Circus (FINAL)" at bounding box center [258, 212] width 70 height 14
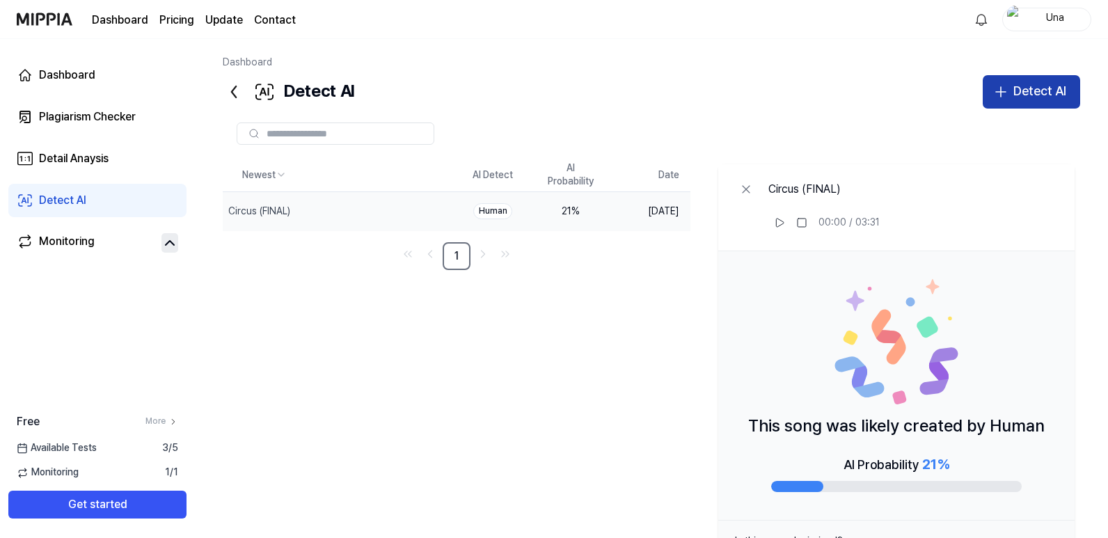
click at [1051, 90] on div "Detect AI" at bounding box center [1040, 91] width 53 height 20
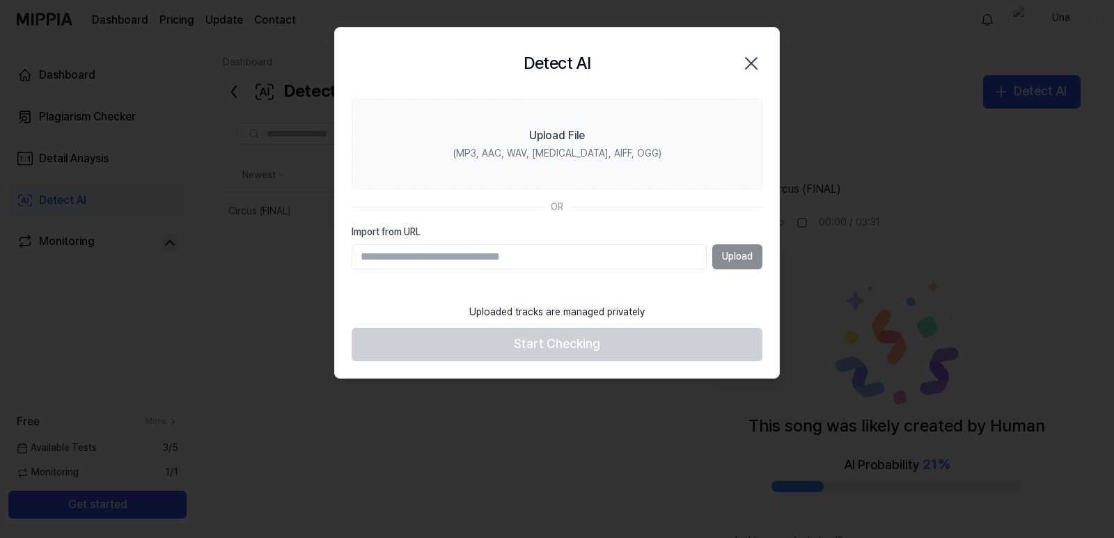
click at [744, 63] on icon "button" at bounding box center [751, 63] width 22 height 22
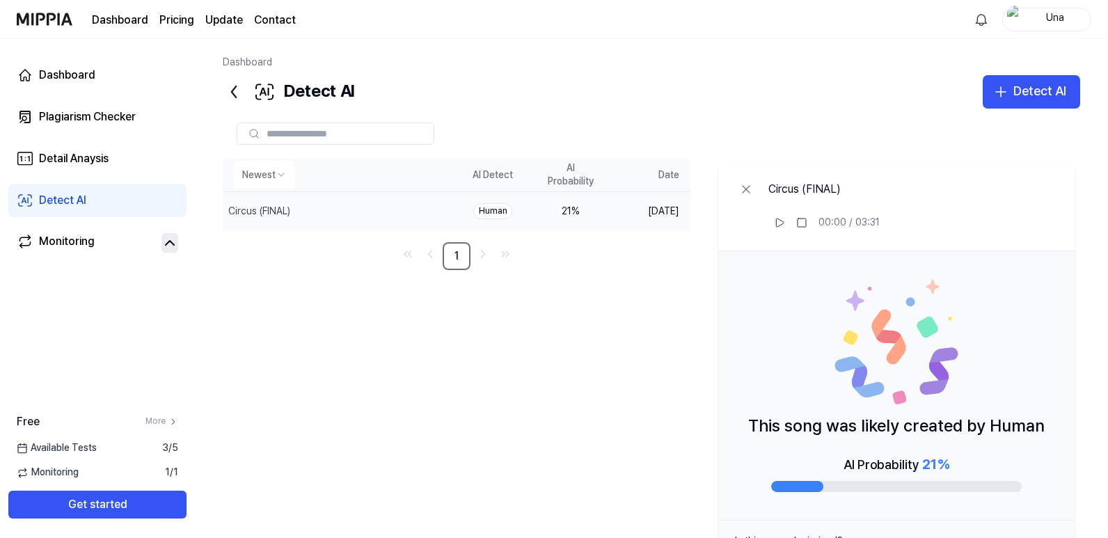
click at [504, 179] on th "AI Detect" at bounding box center [493, 175] width 78 height 33
click at [510, 216] on div "Human" at bounding box center [492, 211] width 39 height 16
click at [499, 216] on div "Human" at bounding box center [492, 211] width 39 height 16
click at [573, 213] on div "21 %" at bounding box center [571, 212] width 56 height 14
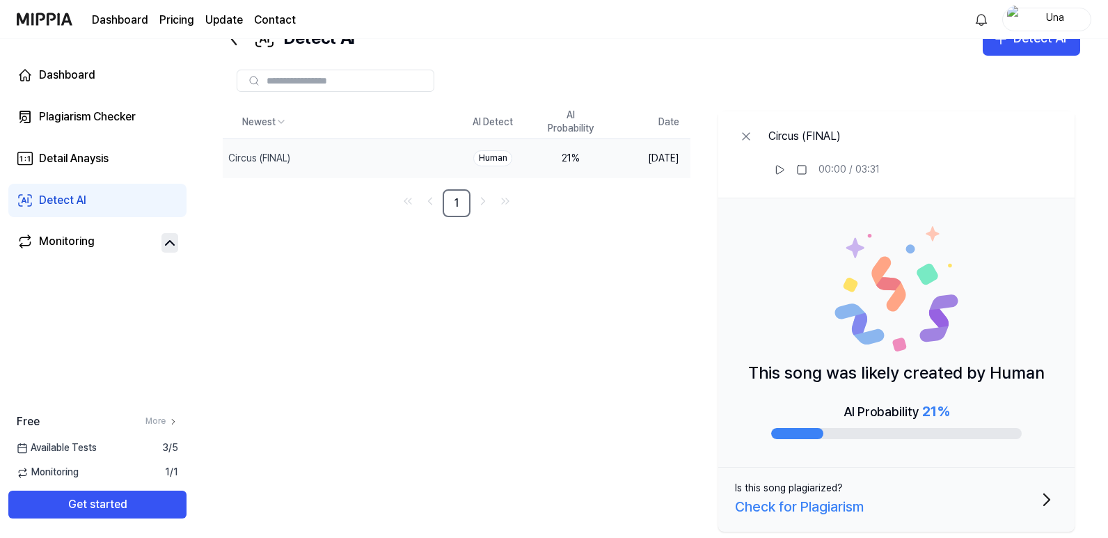
click at [848, 416] on div "AI Probability 21 %" at bounding box center [897, 411] width 106 height 22
click at [816, 430] on div at bounding box center [797, 433] width 52 height 11
click at [863, 382] on p "This song was likely created by Human" at bounding box center [896, 373] width 297 height 26
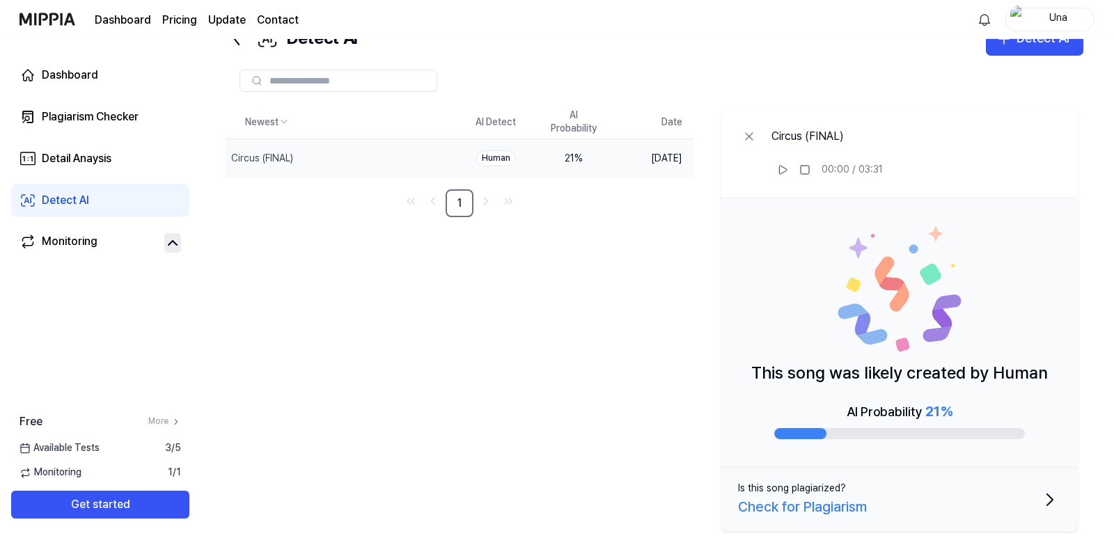
scroll to position [0, 0]
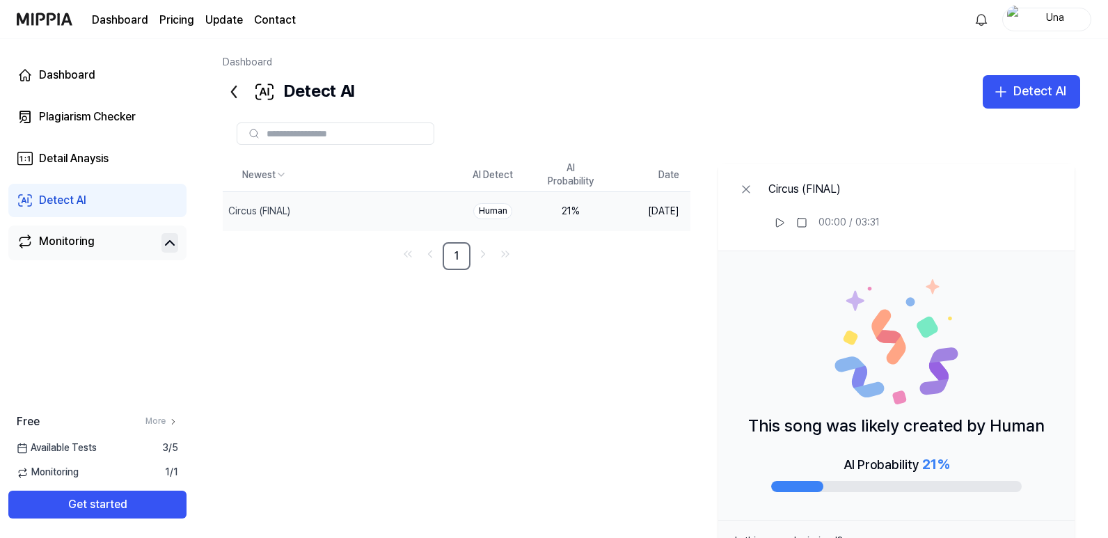
click at [91, 244] on div "Monitoring" at bounding box center [67, 242] width 56 height 19
